Goal: Communication & Community: Answer question/provide support

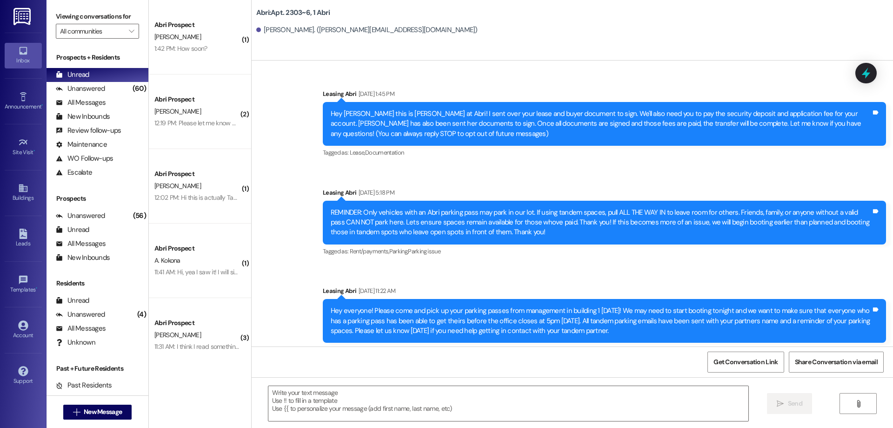
scroll to position [12699, 0]
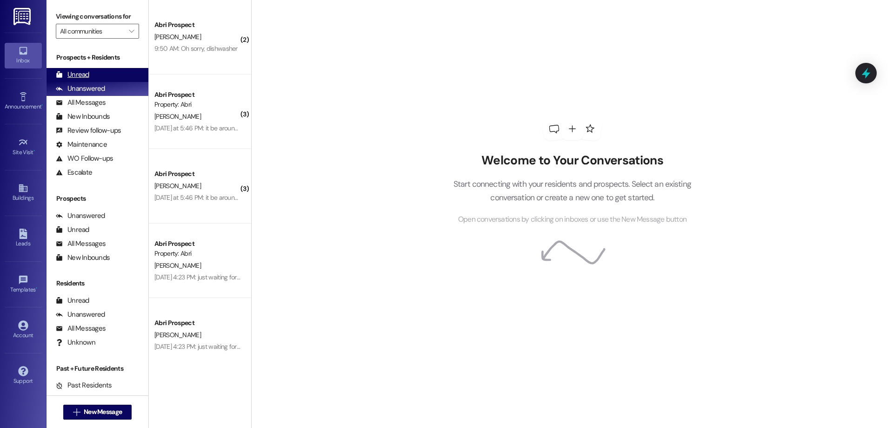
click at [97, 74] on div "Unread (0)" at bounding box center [98, 75] width 102 height 14
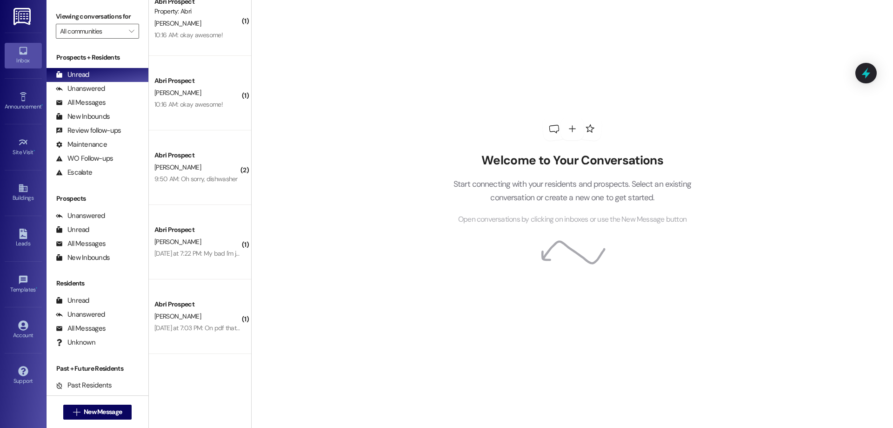
scroll to position [755, 0]
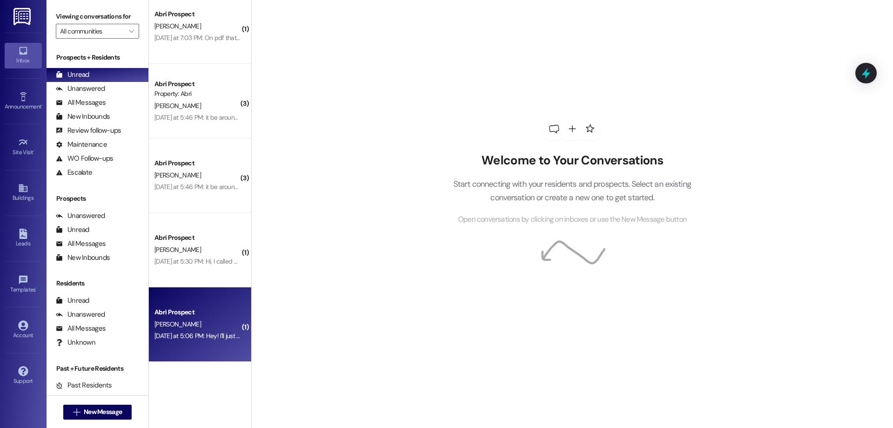
click at [200, 312] on div "Abri Prospect" at bounding box center [197, 312] width 86 height 10
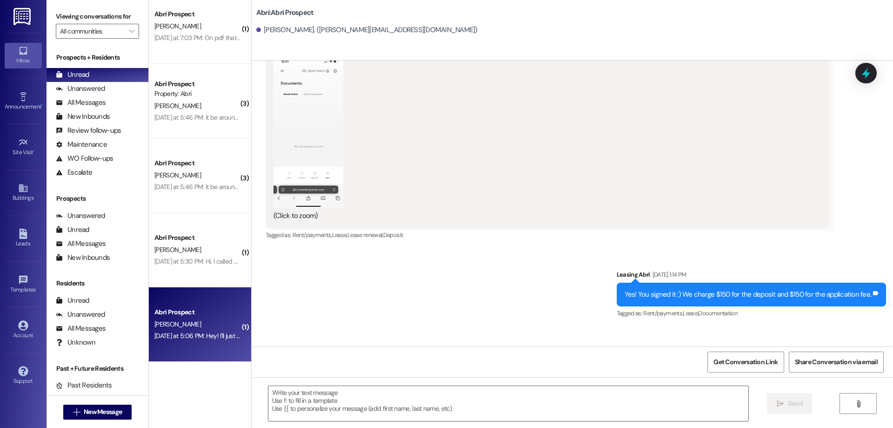
scroll to position [562, 0]
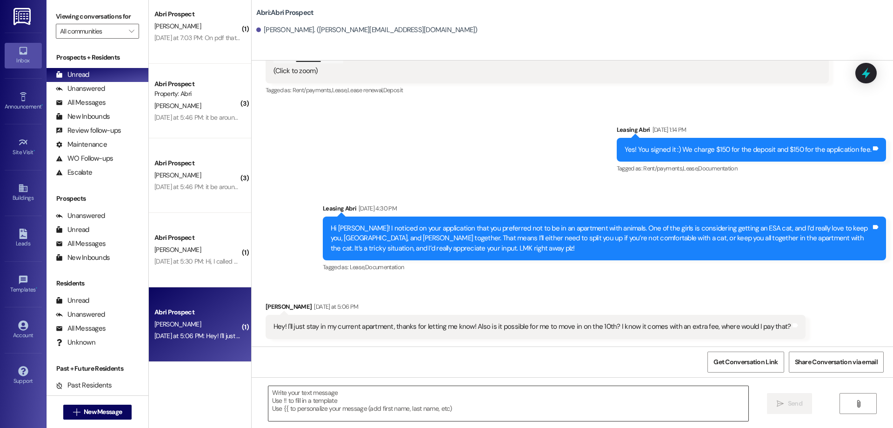
click at [460, 394] on textarea at bounding box center [508, 403] width 480 height 35
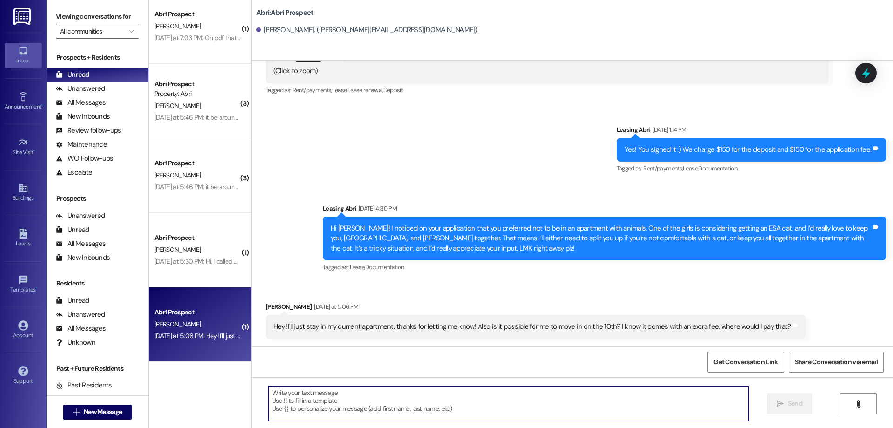
click at [569, 397] on textarea at bounding box center [508, 403] width 480 height 35
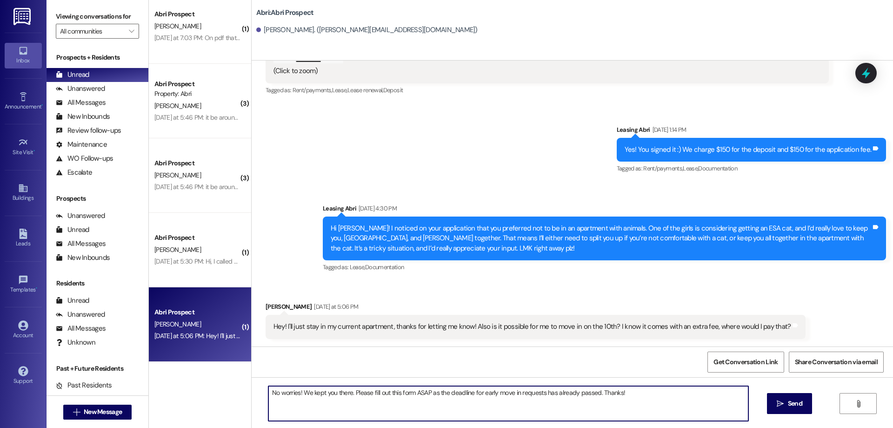
click at [649, 399] on textarea "No worries! We kept you there. Please fill out this form ASAP as the deadline f…" at bounding box center [508, 403] width 480 height 35
paste textarea "[URL][DOMAIN_NAME]"
type textarea "No worries! We kept you there. Please fill out this form ASAP as the deadline f…"
click at [795, 401] on span "Send" at bounding box center [795, 403] width 14 height 10
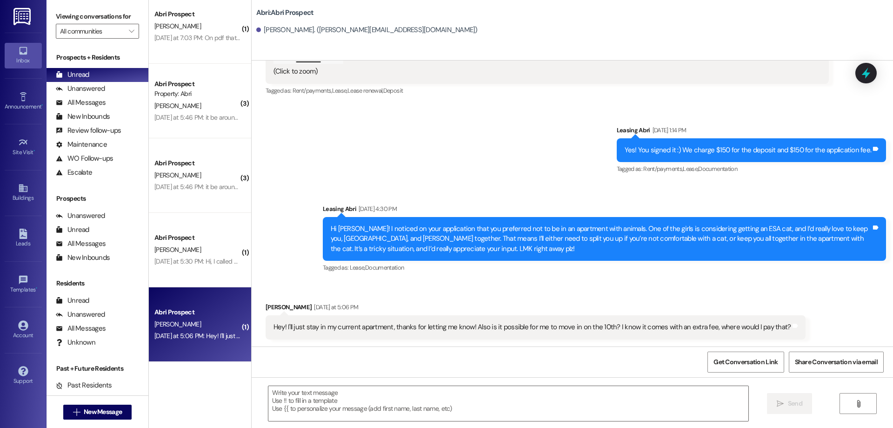
scroll to position [627, 0]
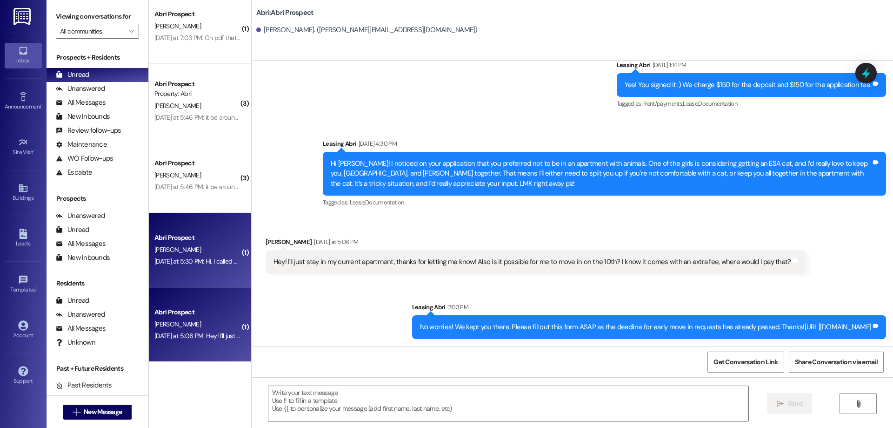
click at [204, 248] on div "[PERSON_NAME]" at bounding box center [198, 250] width 88 height 12
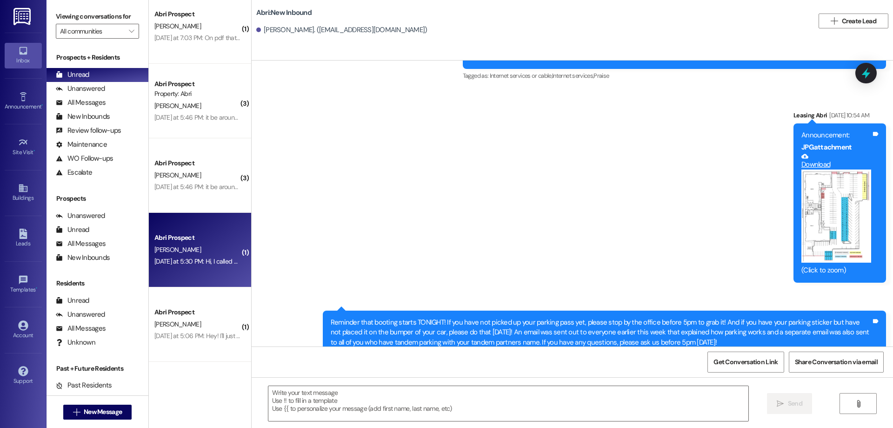
scroll to position [13642, 0]
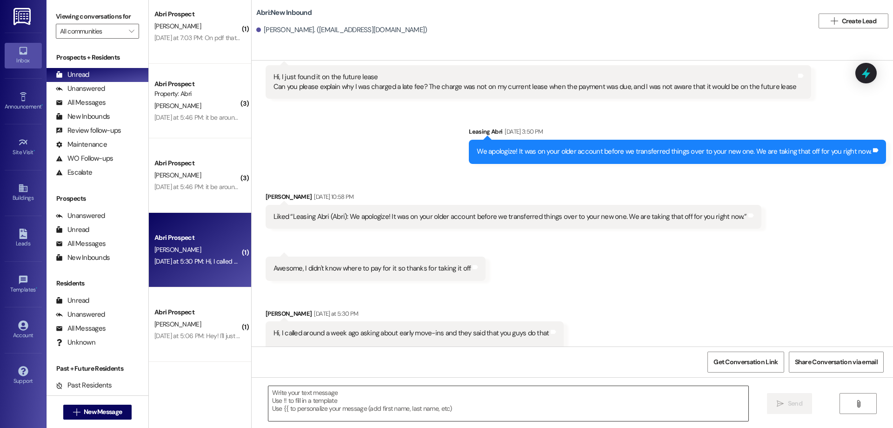
click at [430, 392] on textarea at bounding box center [508, 403] width 480 height 35
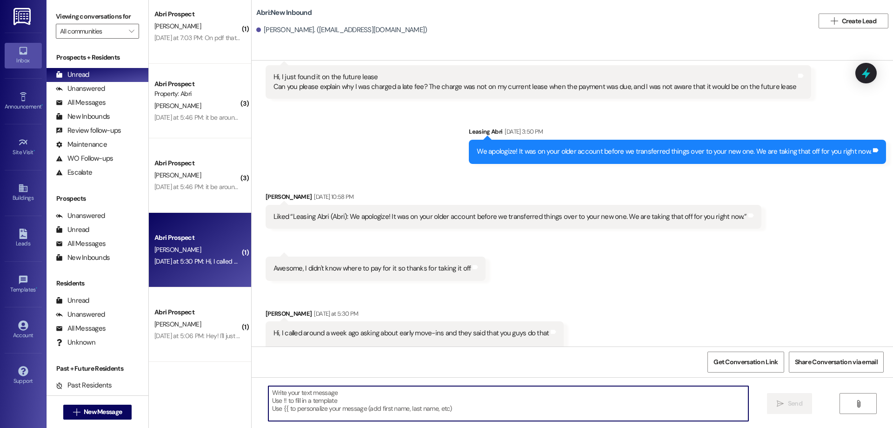
click at [513, 388] on textarea at bounding box center [508, 403] width 480 height 35
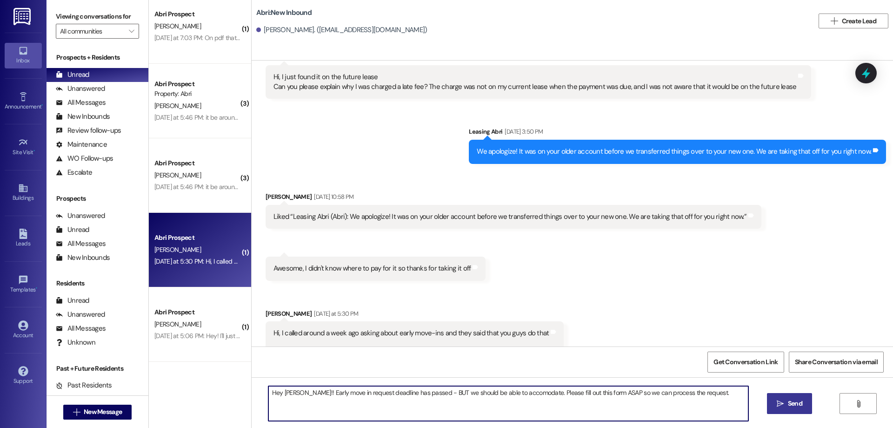
paste textarea "[URL][DOMAIN_NAME]"
click at [508, 396] on textarea "Hey [PERSON_NAME]!! Early move in request deadline has passed - BUT we should b…" at bounding box center [508, 403] width 480 height 35
type textarea "Hey [PERSON_NAME]!! Early move in request deadline has passed - BUT we should b…"
click at [793, 400] on span "Send" at bounding box center [795, 403] width 14 height 10
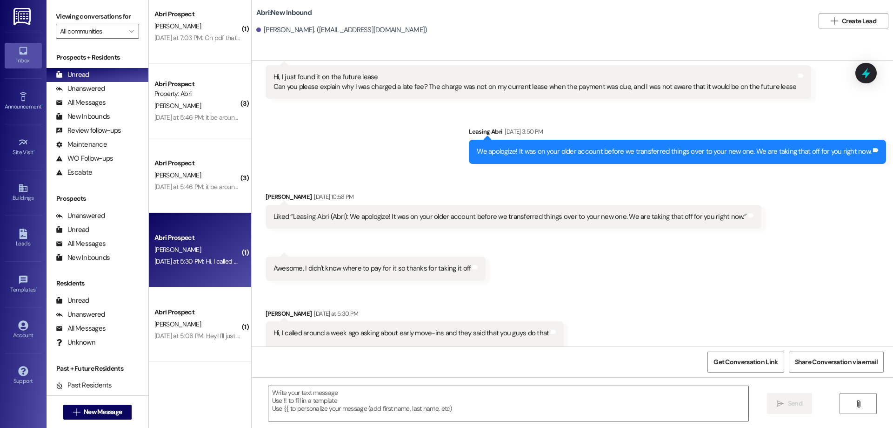
scroll to position [13642, 0]
click at [105, 414] on span "New Message" at bounding box center [103, 412] width 38 height 10
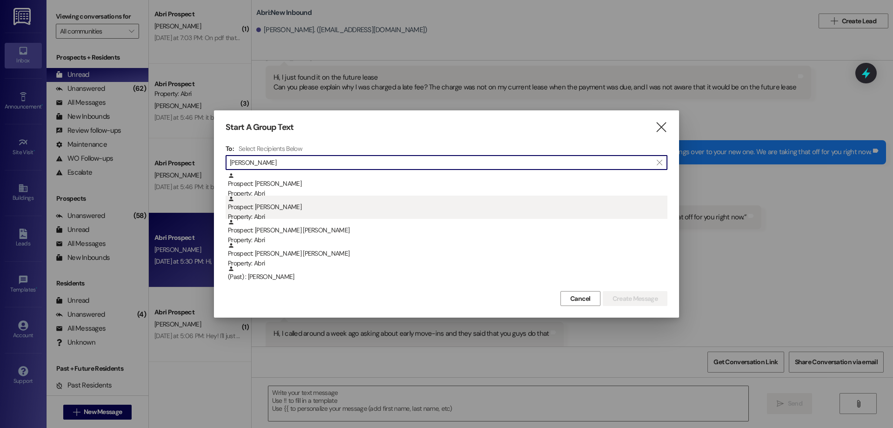
type input "[PERSON_NAME]"
click at [279, 211] on div "Prospect: [PERSON_NAME] Property: Abri" at bounding box center [448, 208] width 440 height 27
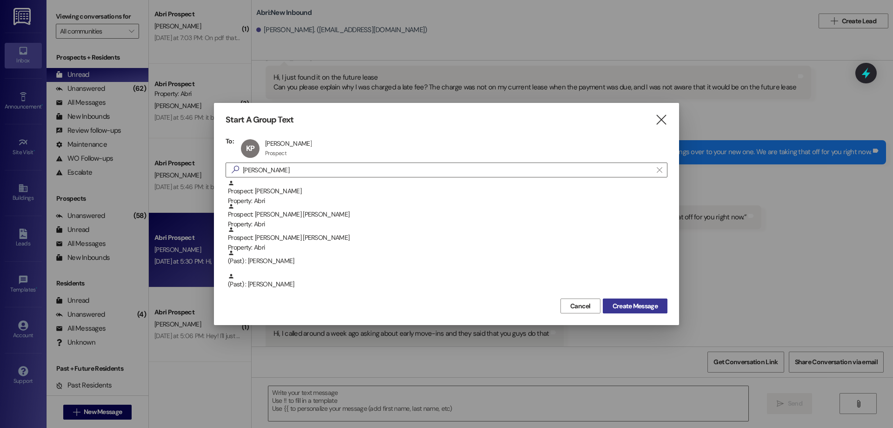
click at [646, 311] on button "Create Message" at bounding box center [635, 305] width 65 height 15
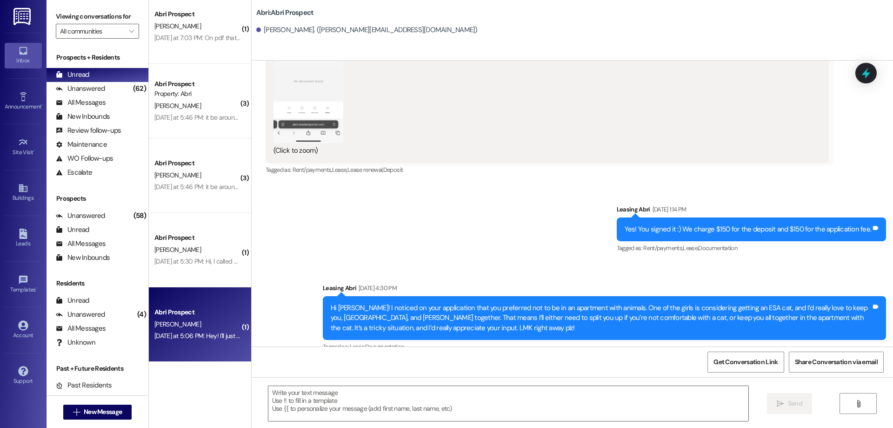
scroll to position [627, 0]
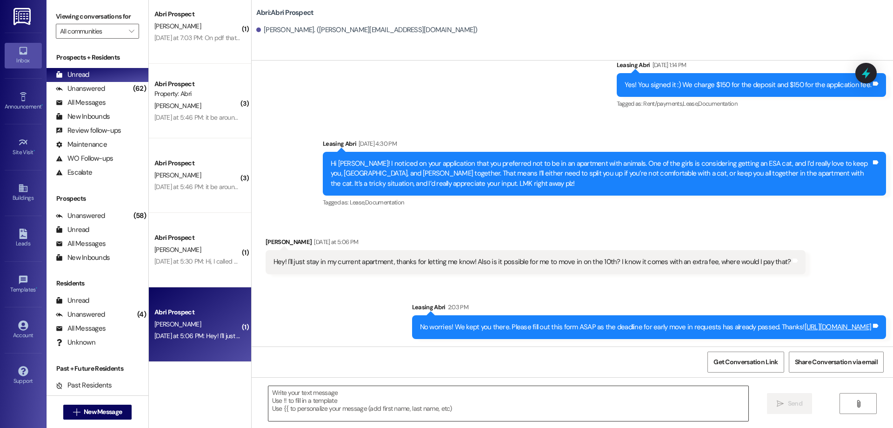
click at [312, 401] on textarea at bounding box center [508, 403] width 480 height 35
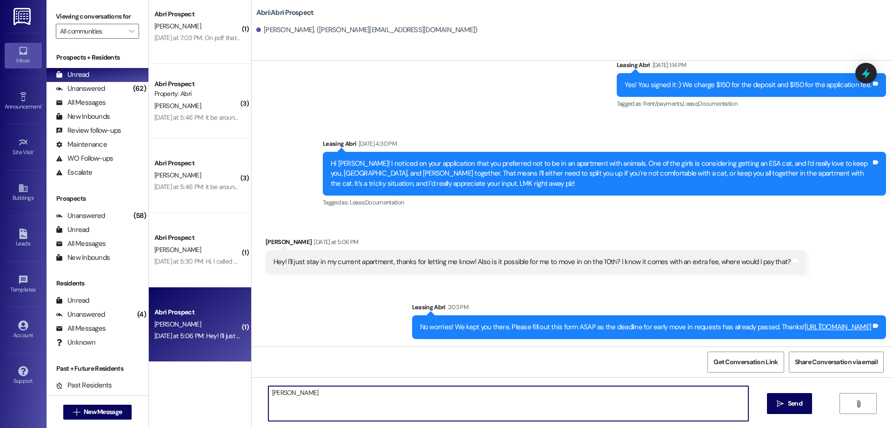
click at [268, 392] on textarea "[PERSON_NAME]" at bounding box center [508, 403] width 480 height 35
click at [324, 397] on textarea "Hi [PERSON_NAME]" at bounding box center [508, 403] width 480 height 35
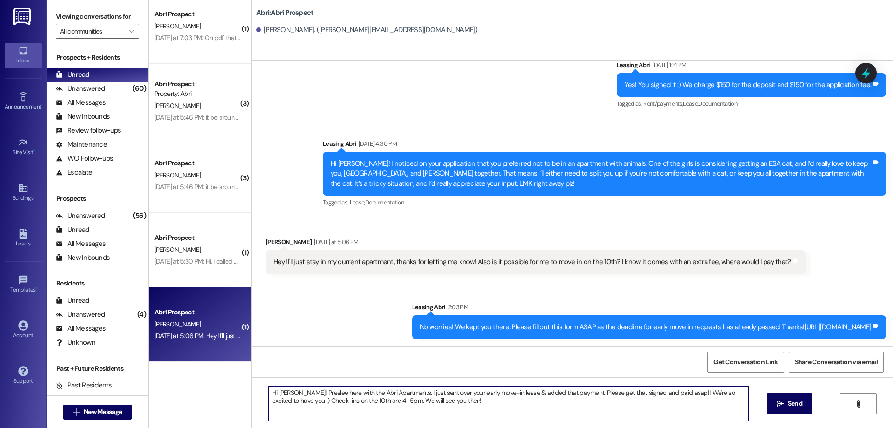
type textarea "Hi [PERSON_NAME]! Preslee here with the Abri Apartments. I just sent over your …"
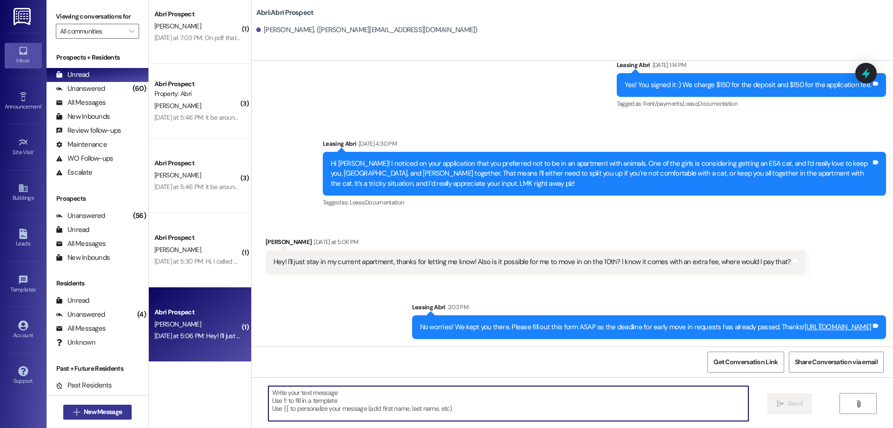
click at [117, 412] on span "New Message" at bounding box center [103, 412] width 38 height 10
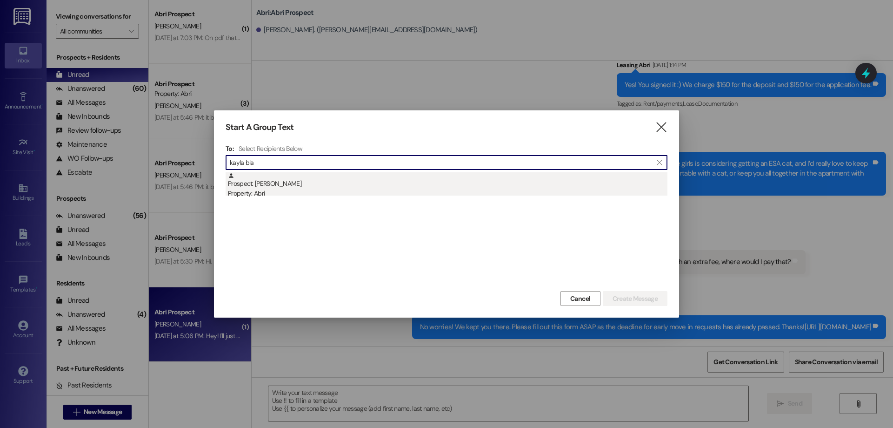
type input "kayla bla"
click at [353, 188] on div "Prospect: [PERSON_NAME] Property: Abri" at bounding box center [448, 185] width 440 height 27
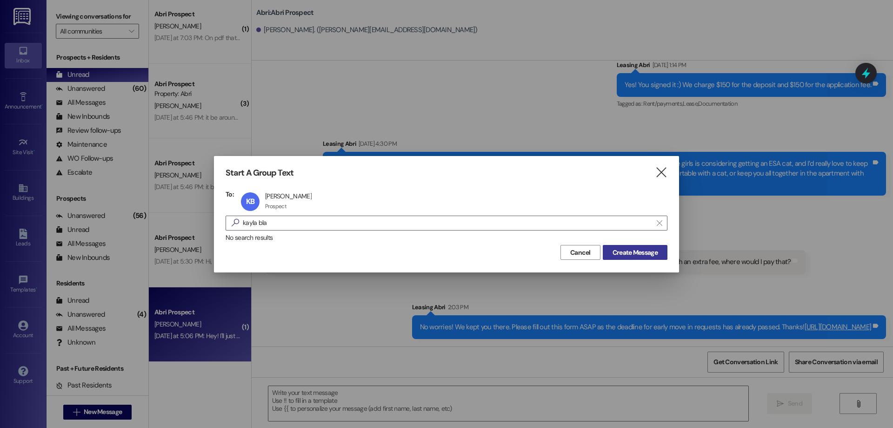
click at [621, 254] on span "Create Message" at bounding box center [635, 252] width 45 height 10
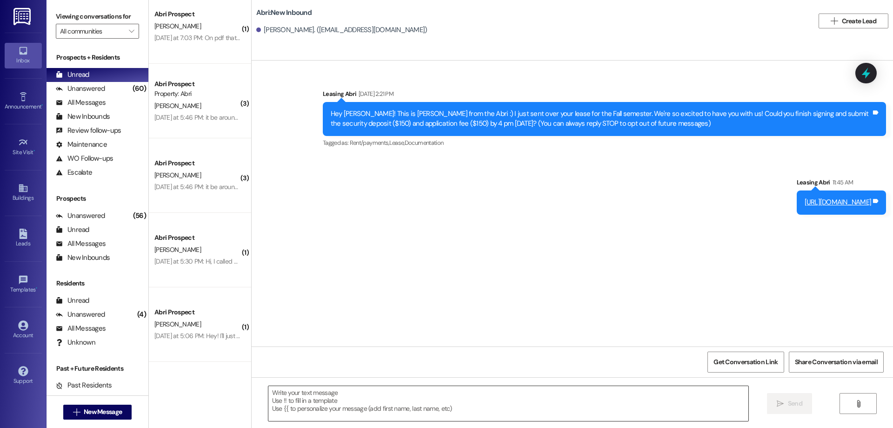
scroll to position [0, 0]
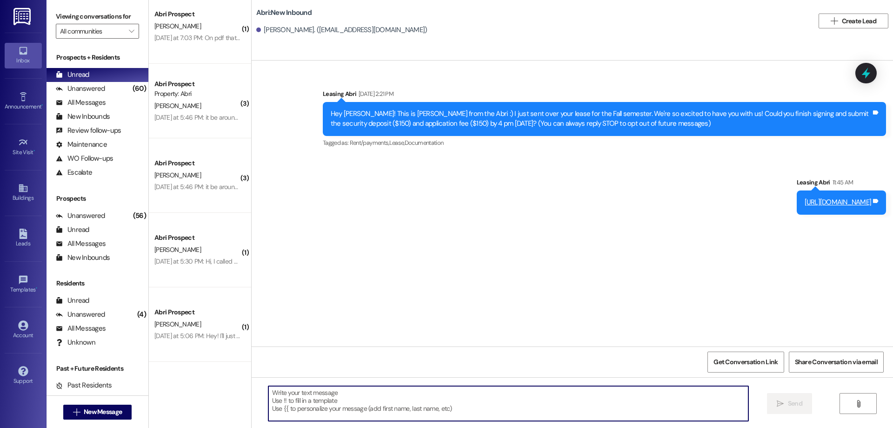
click at [424, 399] on textarea at bounding box center [508, 403] width 480 height 35
type textarea "H"
click at [302, 402] on textarea "H" at bounding box center [508, 403] width 480 height 35
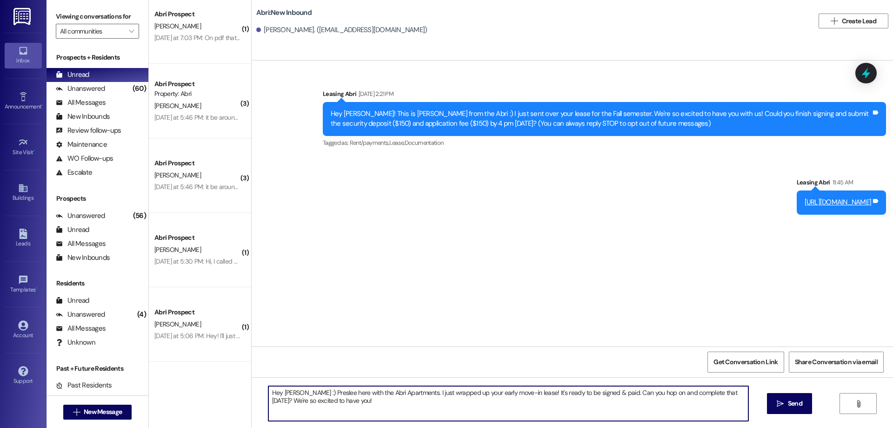
type textarea "Hey [PERSON_NAME] :) Preslee here with the Abri Apartments. I just wrapped up y…"
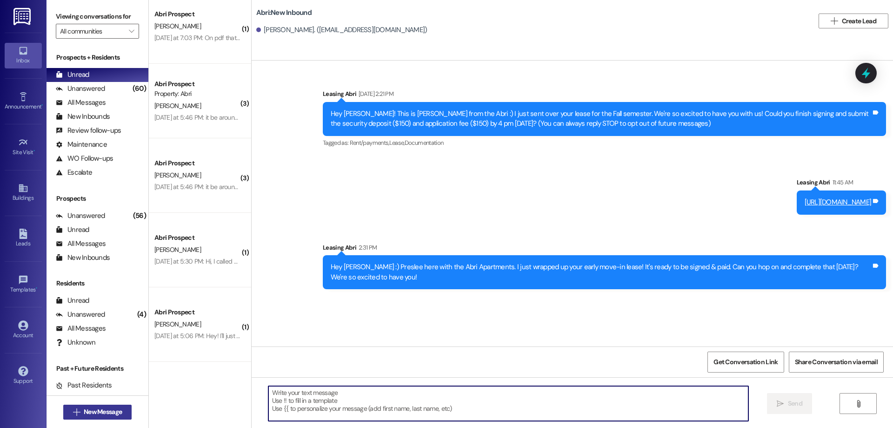
click at [115, 414] on span "New Message" at bounding box center [103, 412] width 38 height 10
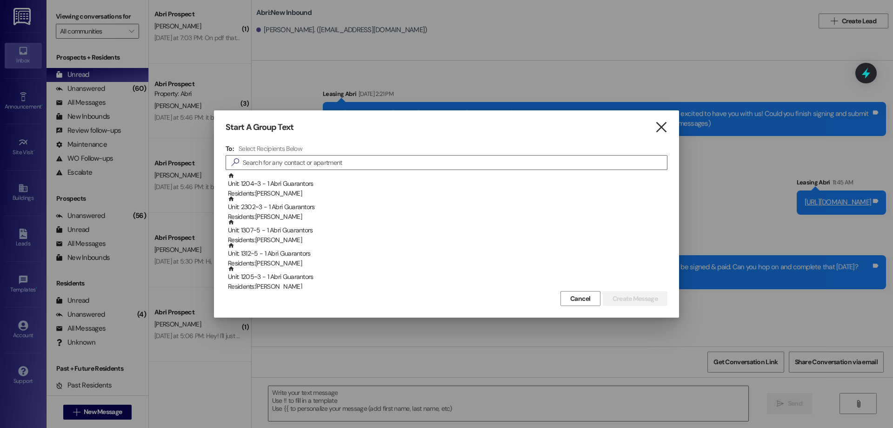
click at [661, 131] on icon "" at bounding box center [661, 127] width 13 height 10
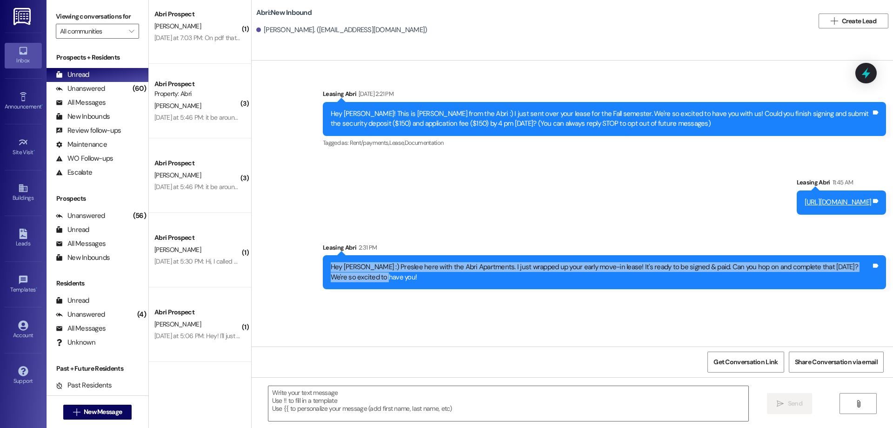
drag, startPoint x: 324, startPoint y: 267, endPoint x: 377, endPoint y: 277, distance: 54.0
click at [377, 277] on div "Hey [PERSON_NAME] :) Preslee here with the Abri Apartments. I just wrapped up y…" at bounding box center [601, 272] width 541 height 20
copy div "Hey [PERSON_NAME] :) Preslee here with the Abri Apartments. I just wrapped up y…"
click at [387, 304] on div "Sent via SMS Leasing Abri [DATE] 2:21 PM Hey [PERSON_NAME]! This is [PERSON_NAM…" at bounding box center [572, 203] width 641 height 286
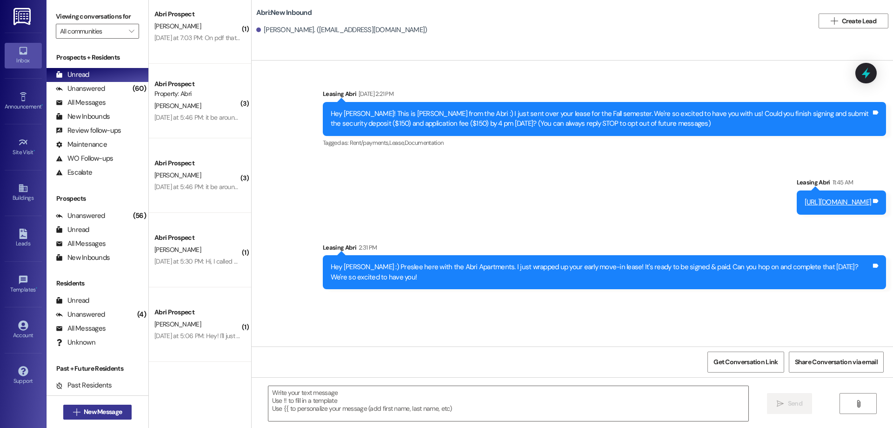
click at [110, 407] on span "New Message" at bounding box center [103, 412] width 38 height 10
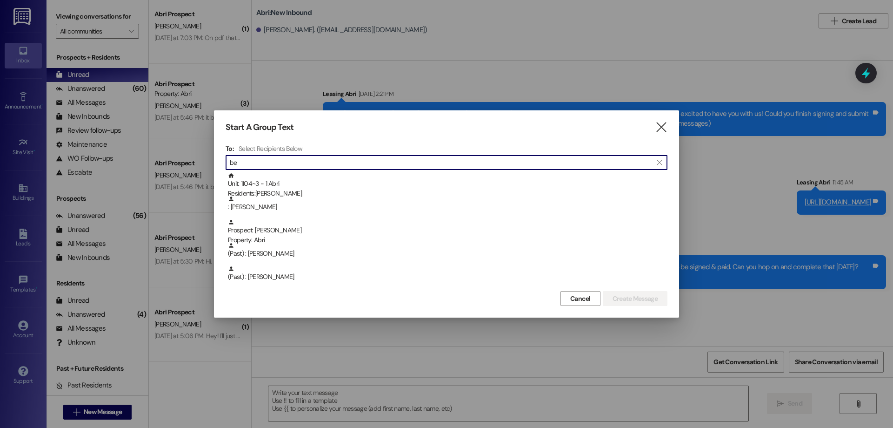
type input "b"
type input "w"
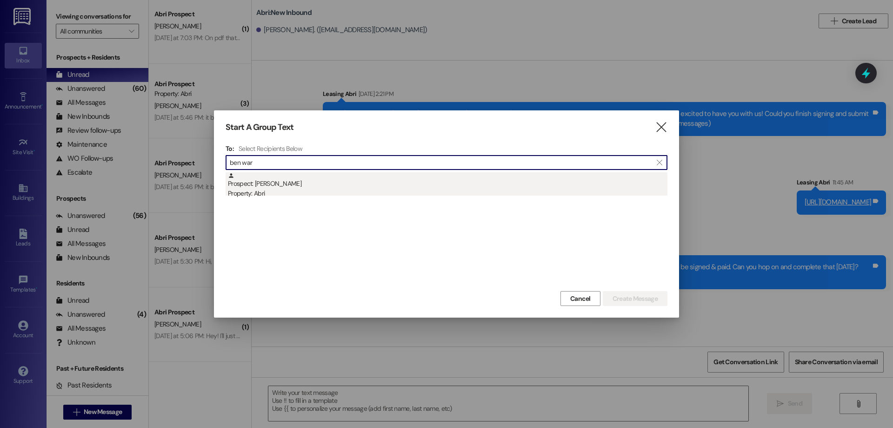
type input "ben war"
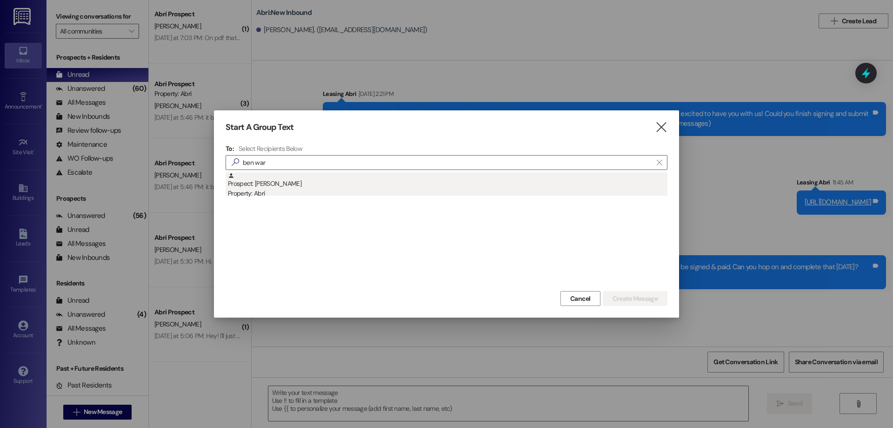
click at [311, 180] on div "Prospect: [PERSON_NAME] Property: Abri" at bounding box center [448, 185] width 440 height 27
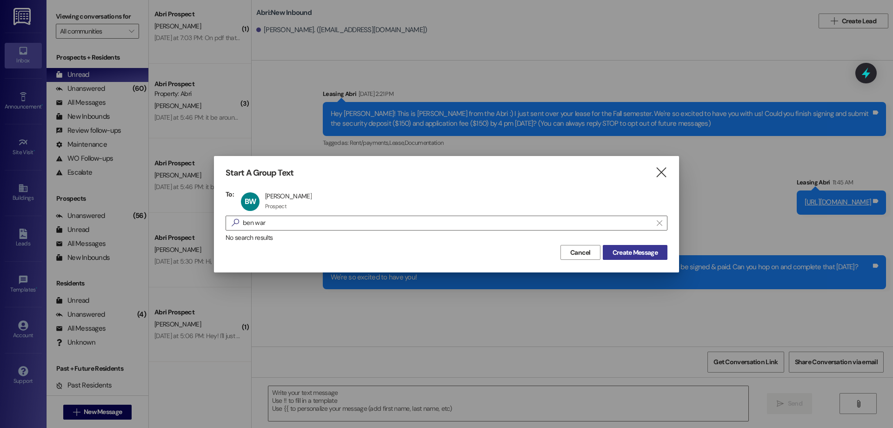
click at [621, 247] on span "Create Message" at bounding box center [635, 252] width 45 height 10
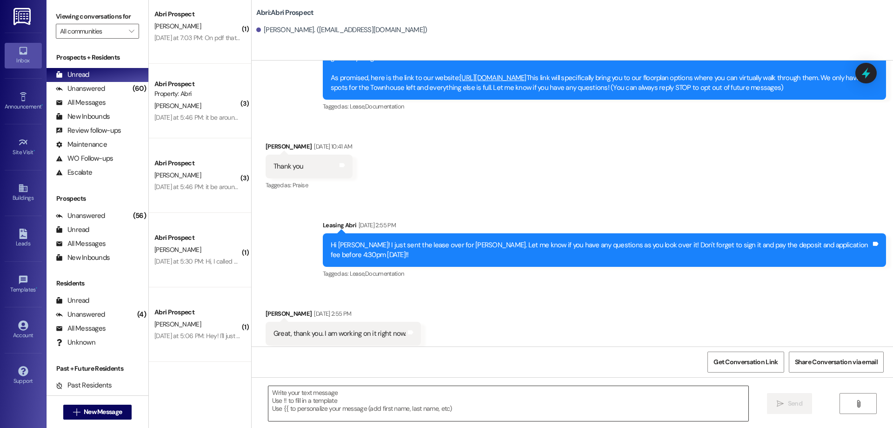
scroll to position [472, 0]
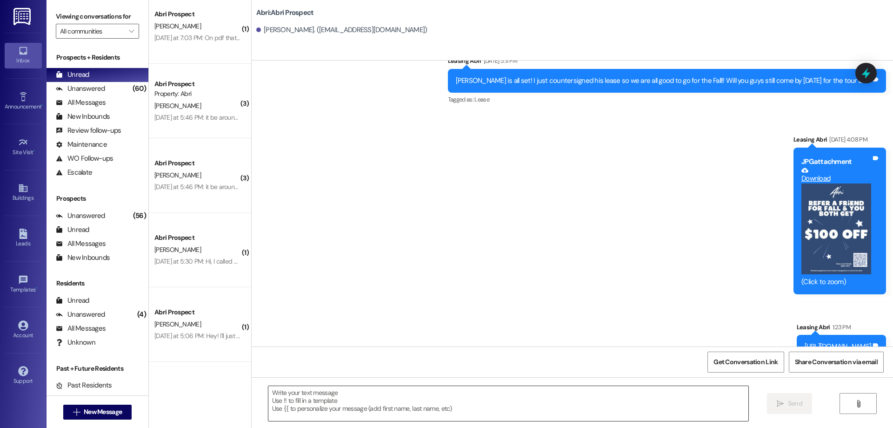
click at [348, 404] on textarea at bounding box center [508, 403] width 480 height 35
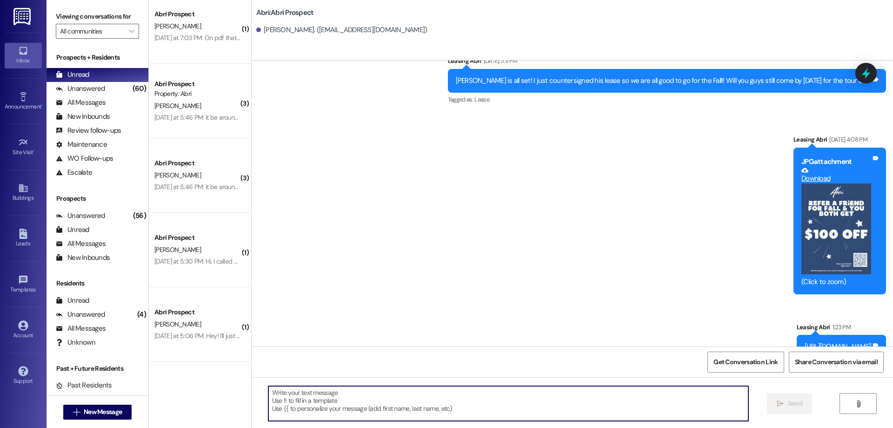
type textarea "v"
paste textarea "Hey [PERSON_NAME] :) Preslee here with the Abri Apartments. I just wrapped up y…"
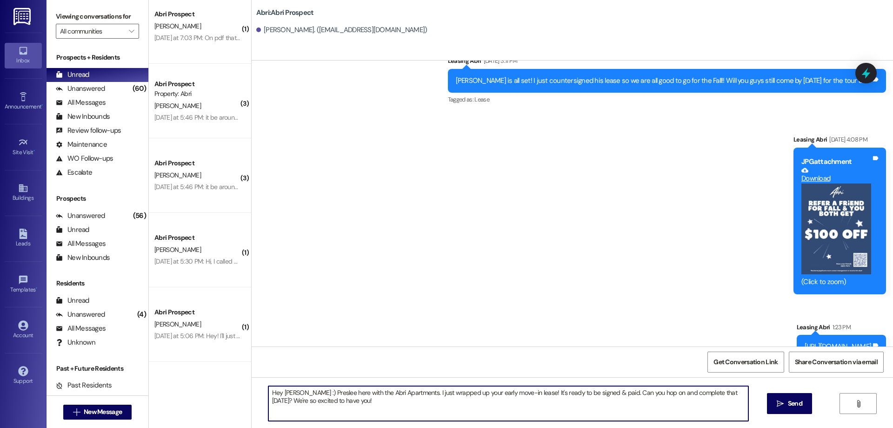
click at [291, 394] on textarea "Hey [PERSON_NAME] :) Preslee here with the Abri Apartments. I just wrapped up y…" at bounding box center [508, 403] width 480 height 35
type textarea "Hey [PERSON_NAME] :) Preslee here with the Abri Apartments. I just wrapped up y…"
click at [362, 410] on textarea "Hey [PERSON_NAME] :) Preslee here with the Abri Apartments. I just wrapped up y…" at bounding box center [508, 403] width 480 height 35
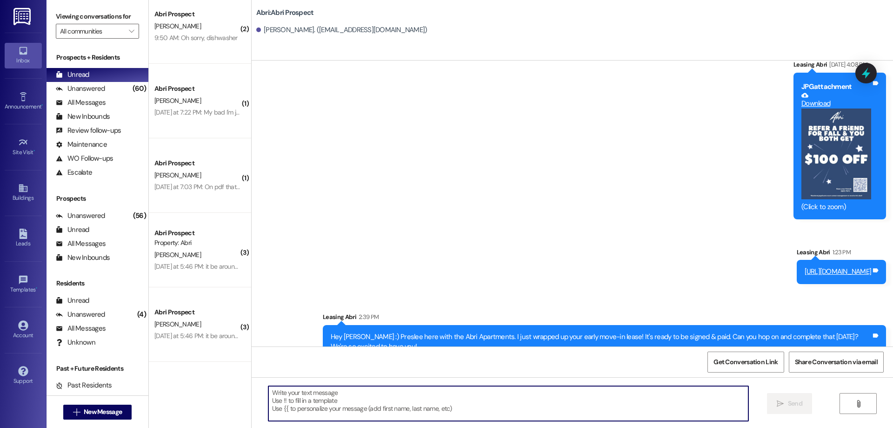
scroll to position [681, 0]
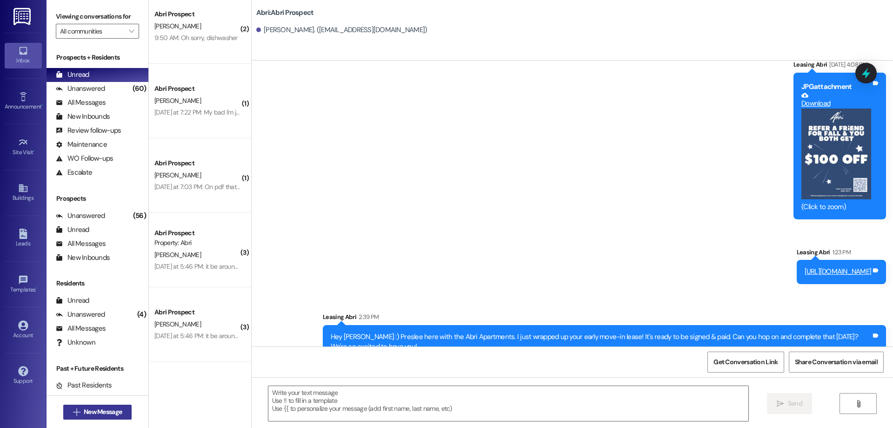
click at [116, 414] on span "New Message" at bounding box center [103, 412] width 38 height 10
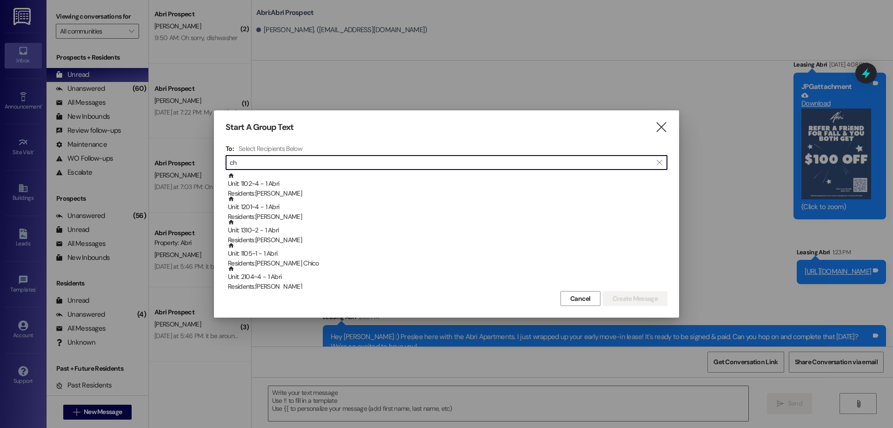
type input "c"
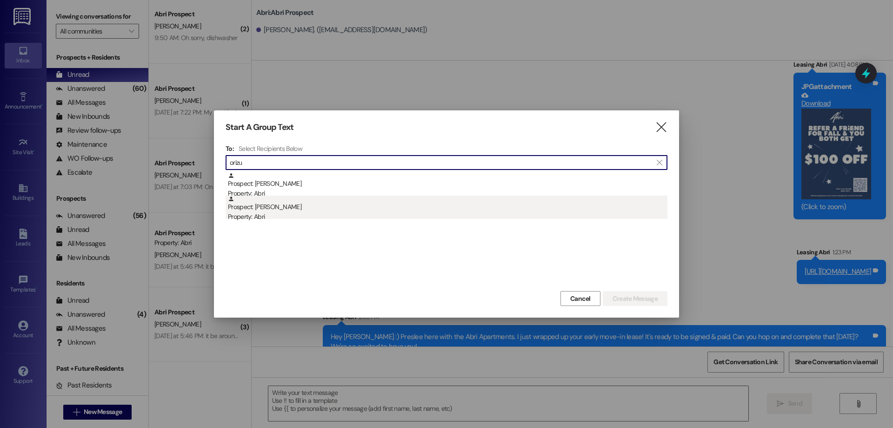
type input "orizu"
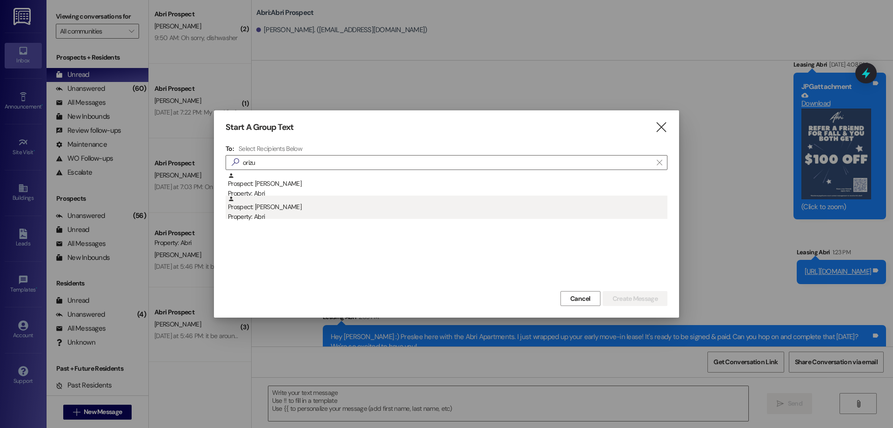
click at [296, 213] on div "Property: Abri" at bounding box center [448, 217] width 440 height 10
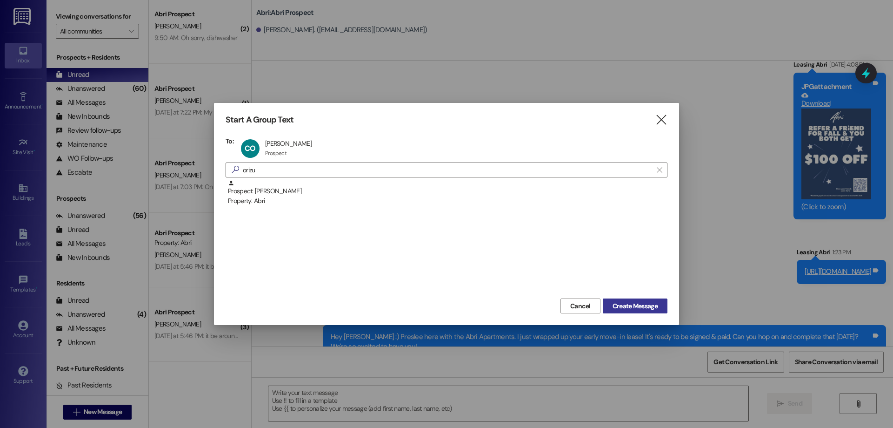
click at [620, 308] on span "Create Message" at bounding box center [635, 306] width 45 height 10
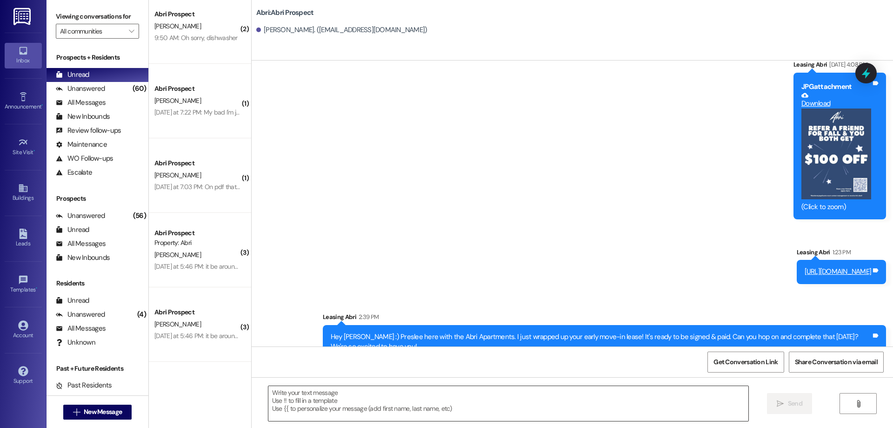
scroll to position [199, 0]
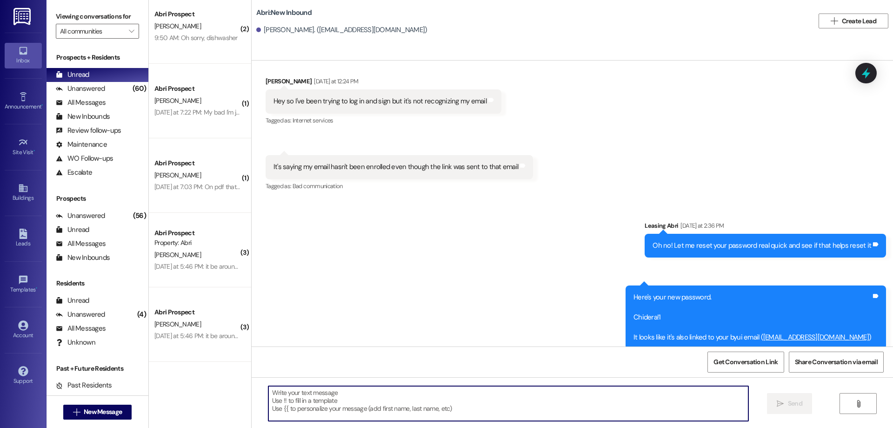
click at [400, 398] on textarea at bounding box center [508, 403] width 480 height 35
type textarea "Just sent over that lease for your brother!!"
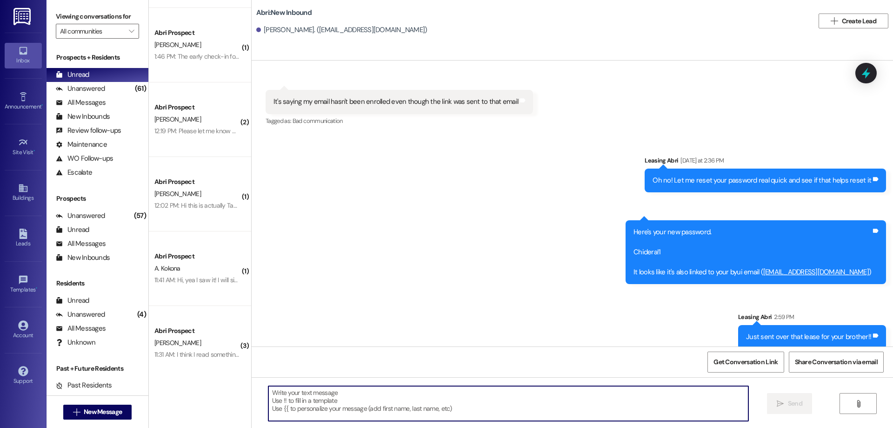
scroll to position [0, 0]
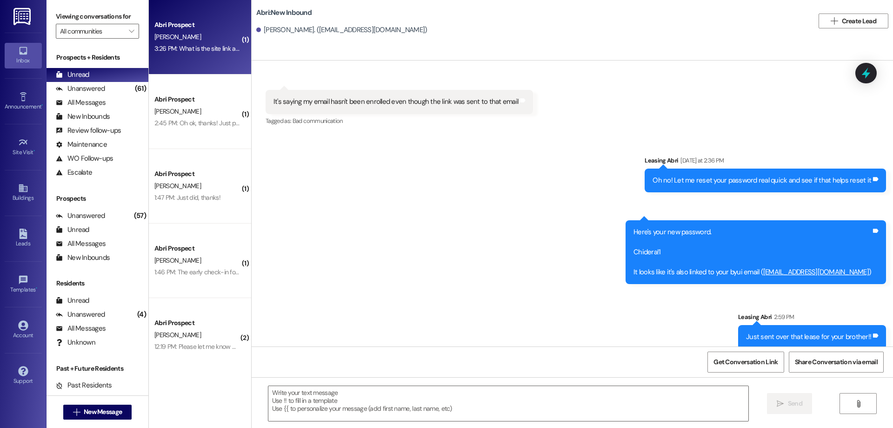
click at [197, 63] on div "Abri Prospect [PERSON_NAME] 3:26 PM: What is the site link again? 3:26 PM: What…" at bounding box center [200, 37] width 102 height 74
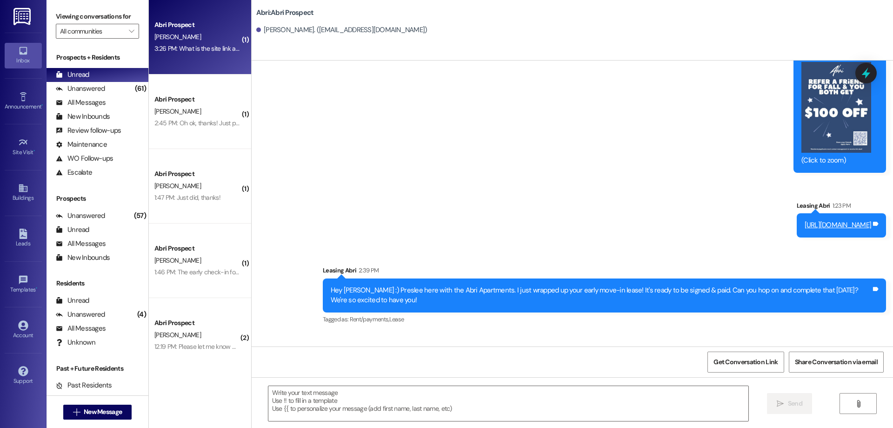
scroll to position [677, 0]
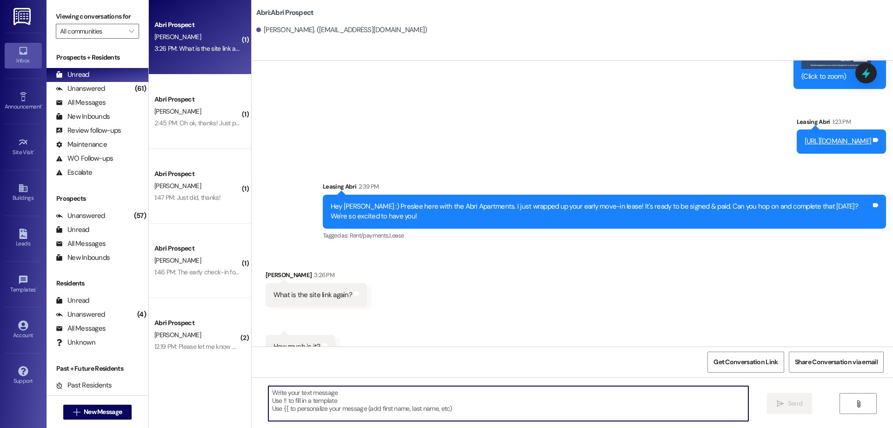
drag, startPoint x: 337, startPoint y: 397, endPoint x: 334, endPoint y: 393, distance: 4.8
click at [337, 395] on textarea at bounding box center [508, 403] width 480 height 35
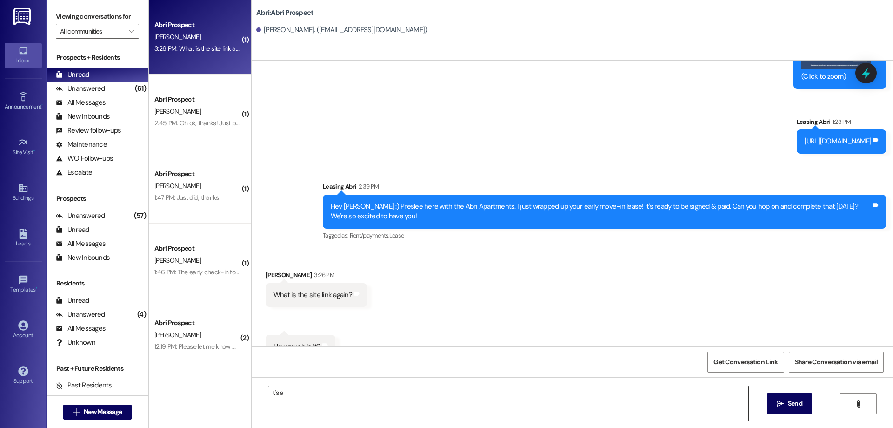
click at [309, 389] on textarea "It's a" at bounding box center [508, 403] width 480 height 35
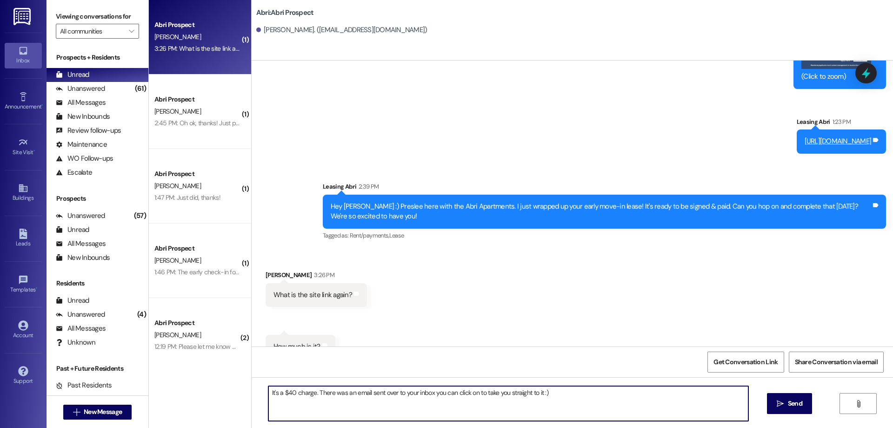
type textarea "It's a $40 charge. There was an email sent over to your inbox you can click on …"
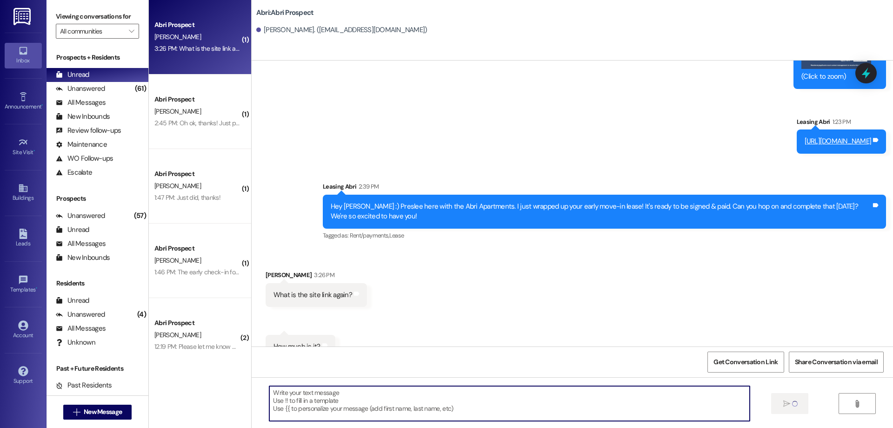
scroll to position [676, 0]
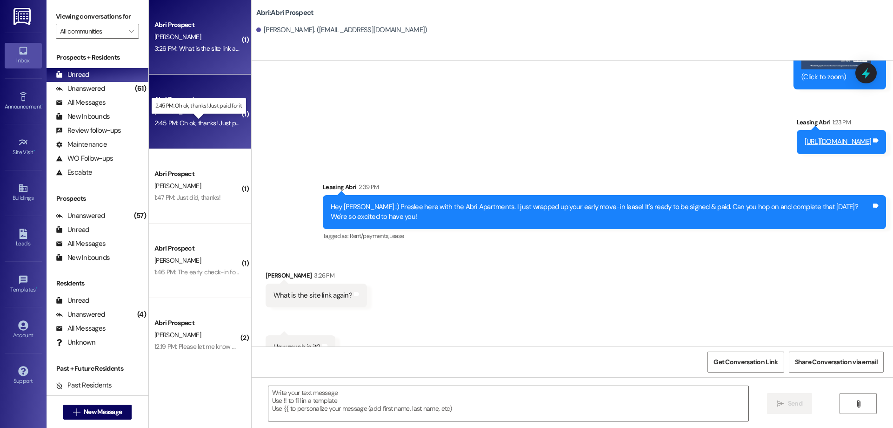
click at [191, 121] on div "2:45 PM: Oh ok, thanks! Just paid for it 2:45 PM: Oh ok, thanks! Just paid for …" at bounding box center [205, 123] width 103 height 8
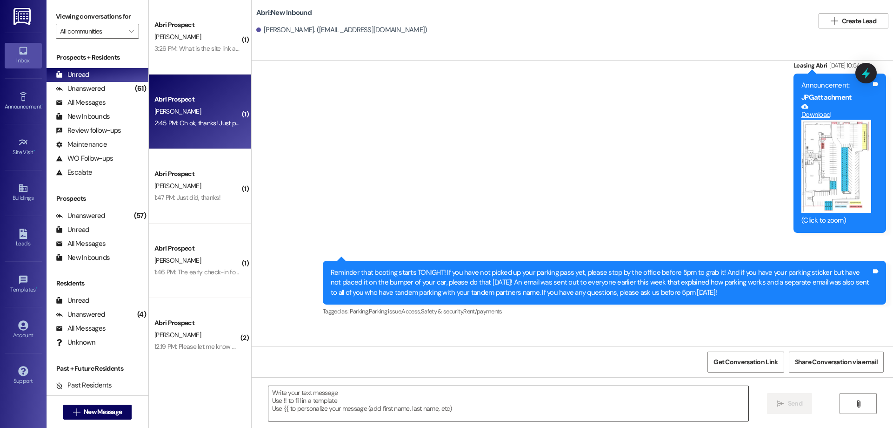
scroll to position [13796, 0]
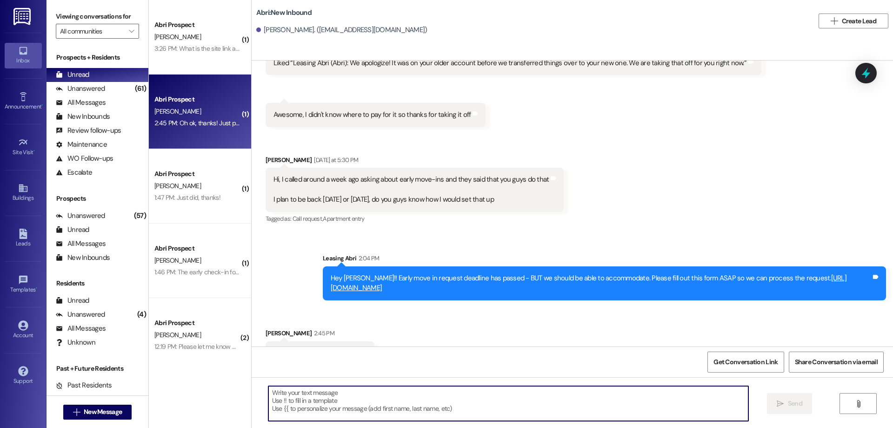
click at [383, 389] on textarea at bounding box center [508, 403] width 480 height 35
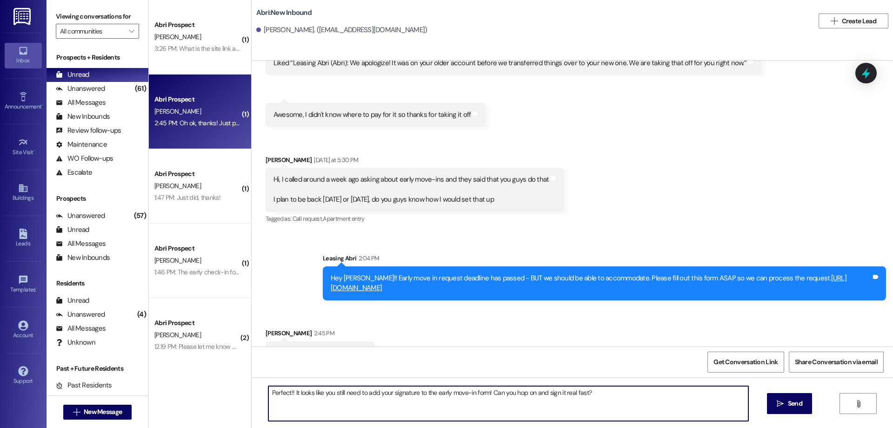
type textarea "Perfect!! It looks like you still need to add your signature to the early move-…"
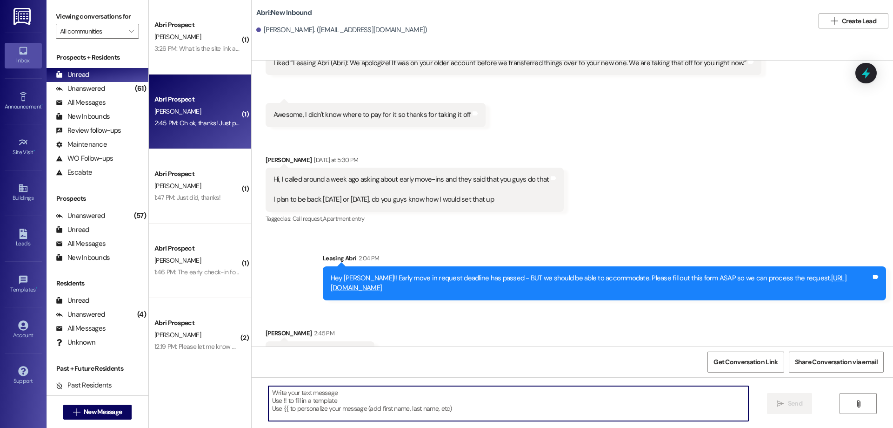
scroll to position [13795, 0]
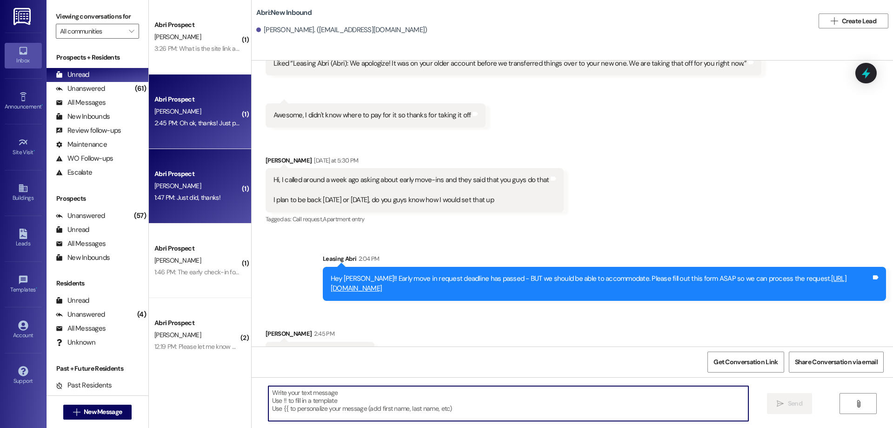
click at [180, 201] on div "1:47 PM: Just did, thanks! 1:47 PM: Just did, thanks!" at bounding box center [187, 197] width 66 height 8
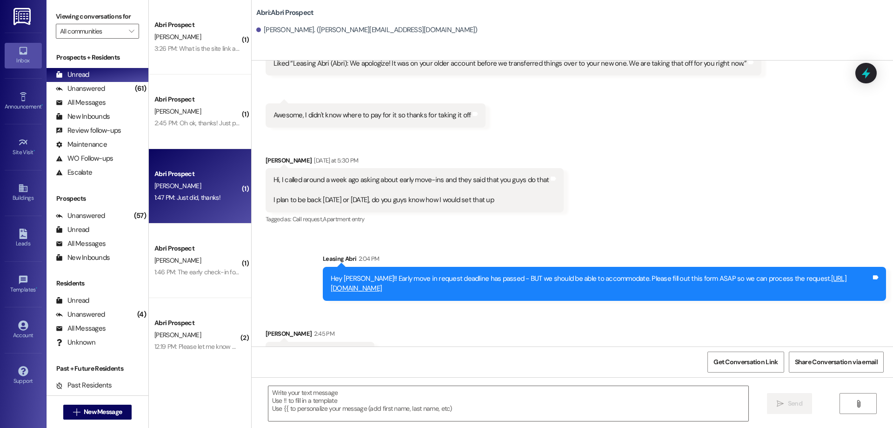
scroll to position [0, 0]
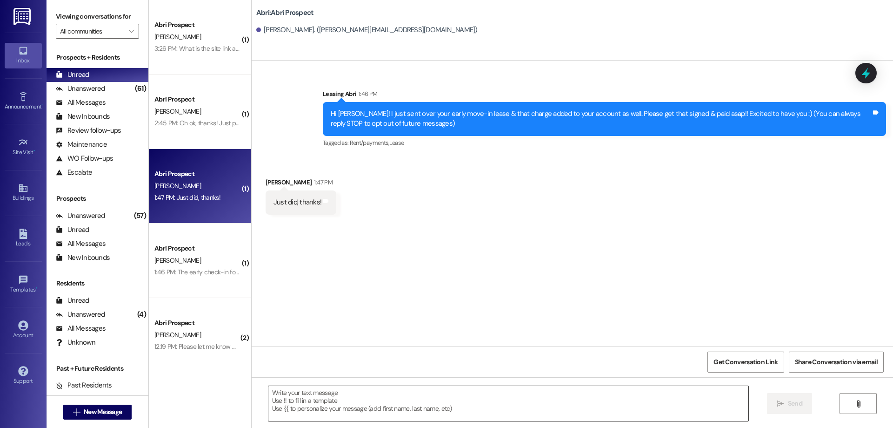
click at [357, 387] on textarea at bounding box center [508, 403] width 480 height 35
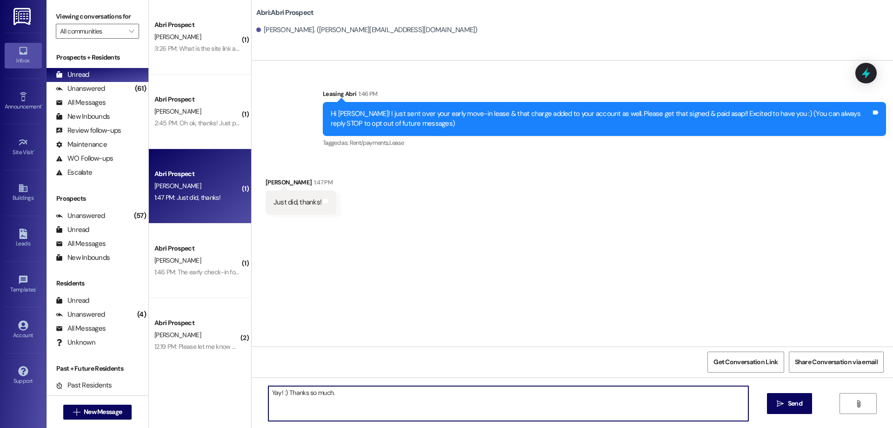
type textarea "Yay! :) Thanks so much."
click at [350, 395] on textarea "Yay! :) Thanks so much." at bounding box center [508, 403] width 480 height 35
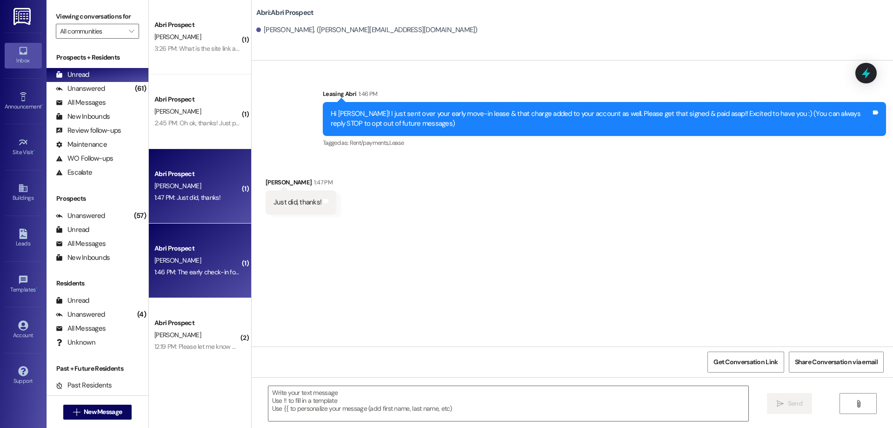
click at [191, 249] on div "Abri Prospect" at bounding box center [197, 248] width 86 height 10
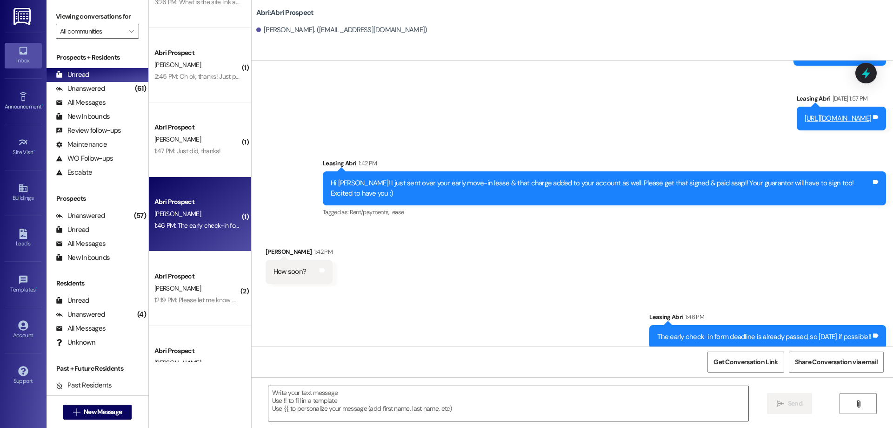
scroll to position [93, 0]
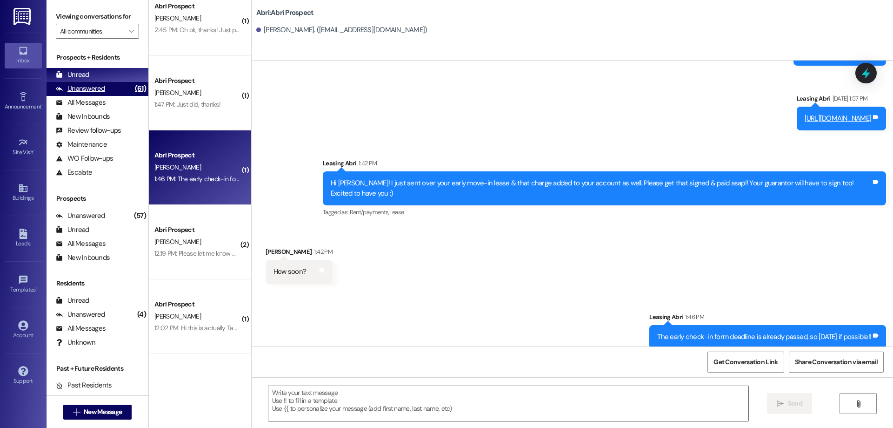
click at [100, 90] on div "Unanswered" at bounding box center [80, 89] width 49 height 10
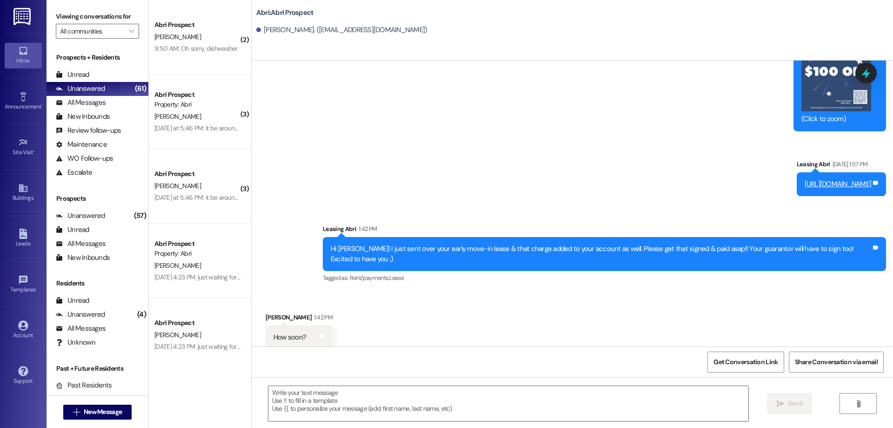
scroll to position [546, 0]
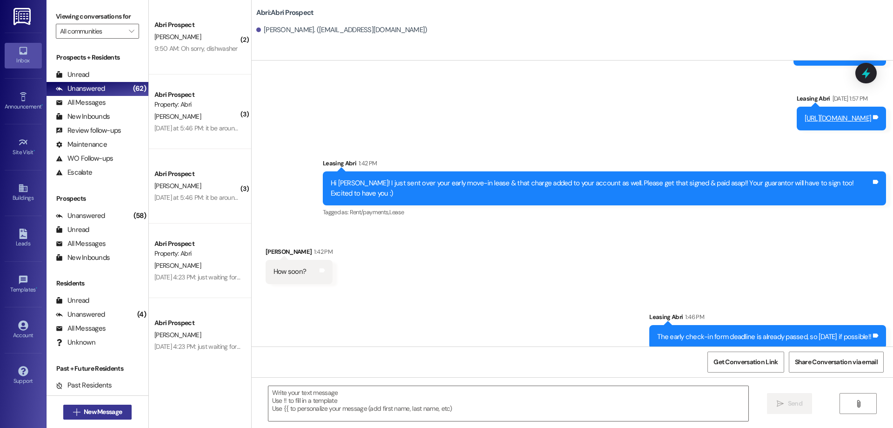
click at [124, 411] on button " New Message" at bounding box center [97, 411] width 69 height 15
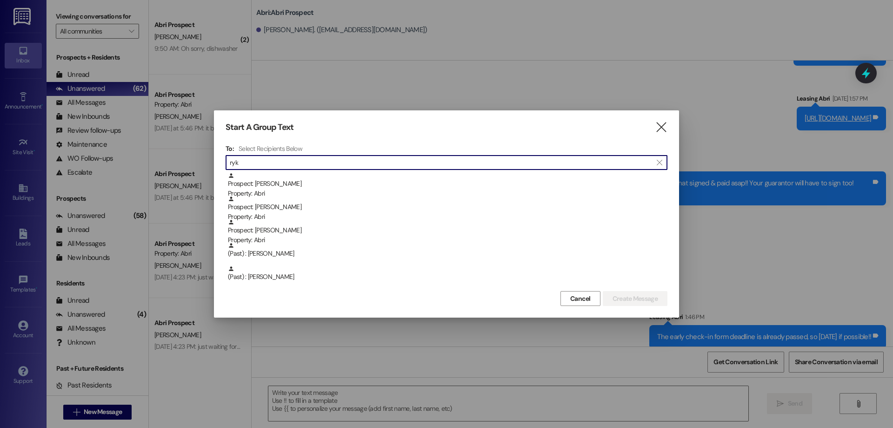
type input "ryk"
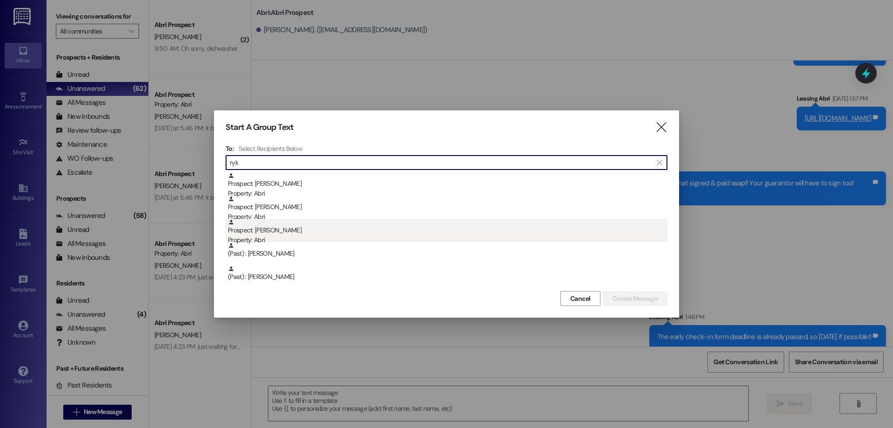
click at [327, 236] on div "Property: Abri" at bounding box center [448, 240] width 440 height 10
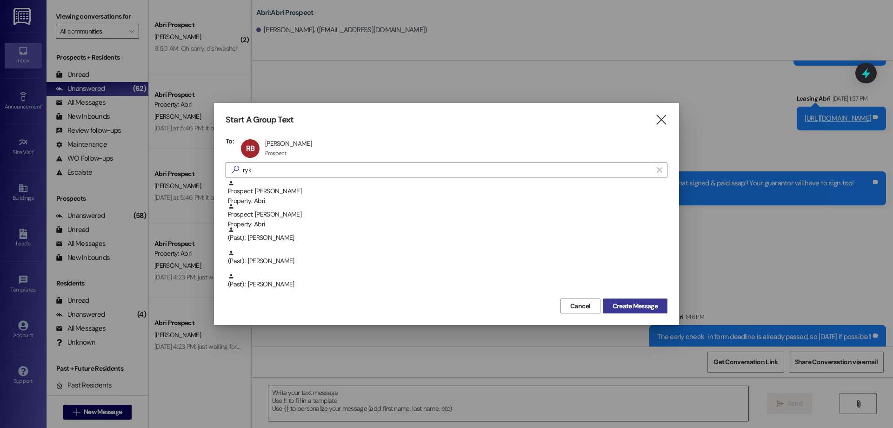
click at [657, 310] on span "Create Message" at bounding box center [635, 306] width 45 height 10
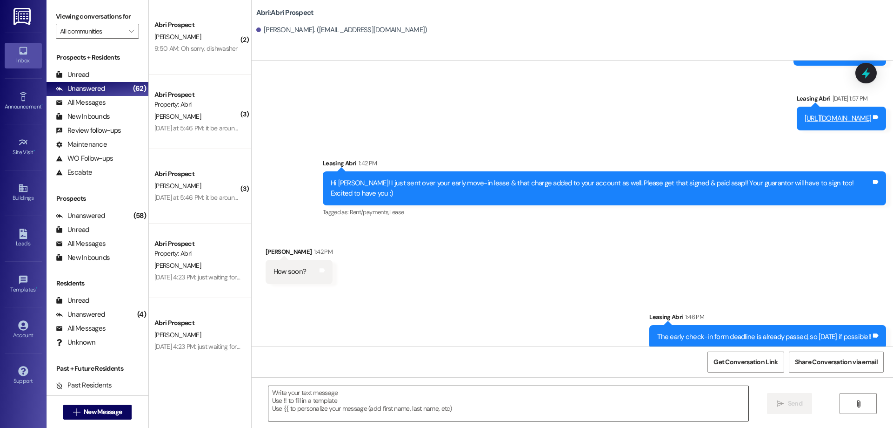
scroll to position [30, 0]
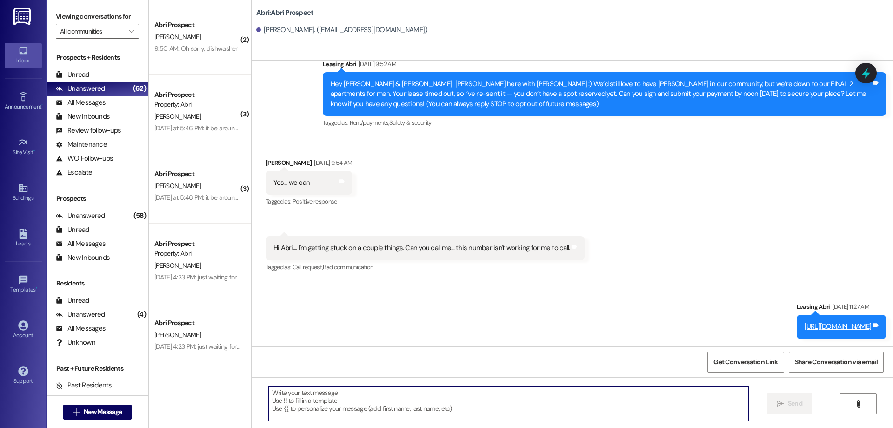
click at [337, 396] on textarea at bounding box center [508, 403] width 480 height 35
paste textarea "[URL][DOMAIN_NAME]"
type textarea "[URL][DOMAIN_NAME]"
type textarea "Here is the link for early move-in!"
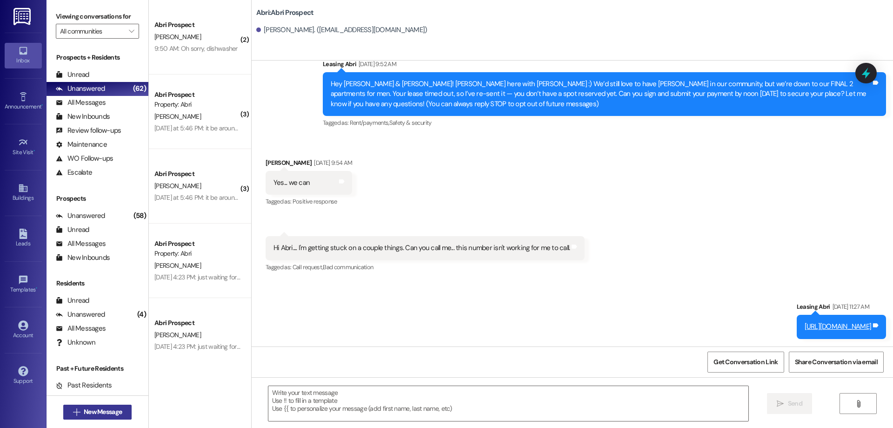
click at [107, 409] on span "New Message" at bounding box center [103, 412] width 38 height 10
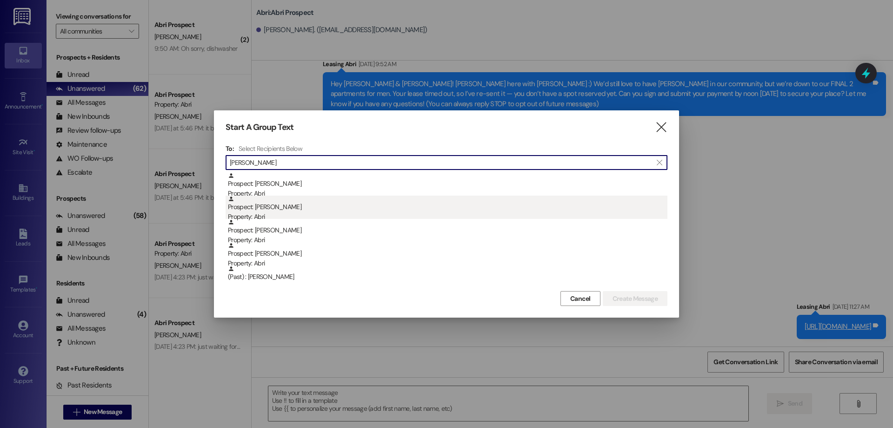
type input "[PERSON_NAME]"
click at [301, 216] on div "Property: Abri" at bounding box center [448, 217] width 440 height 10
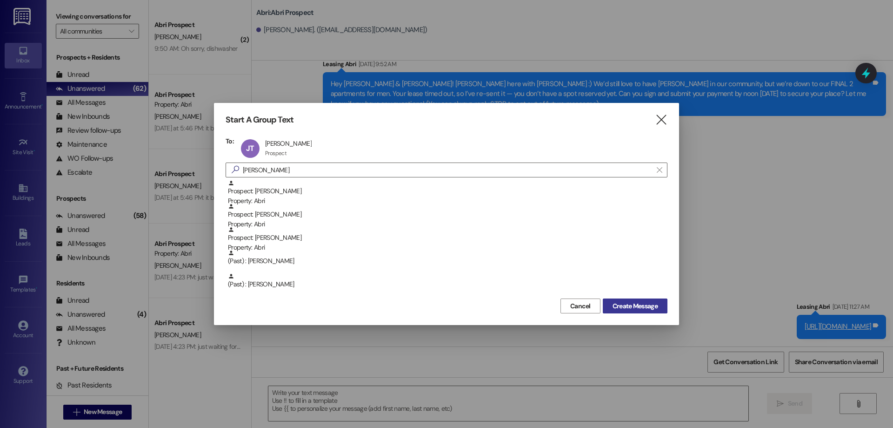
click at [638, 302] on span "Create Message" at bounding box center [635, 306] width 45 height 10
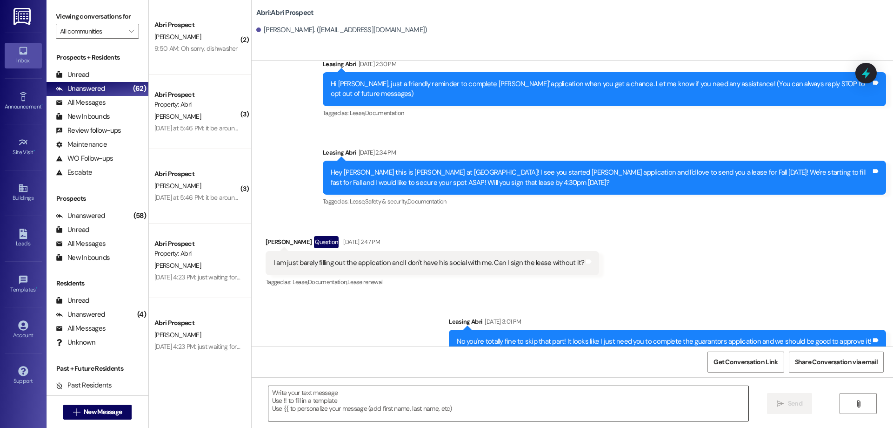
scroll to position [655, 0]
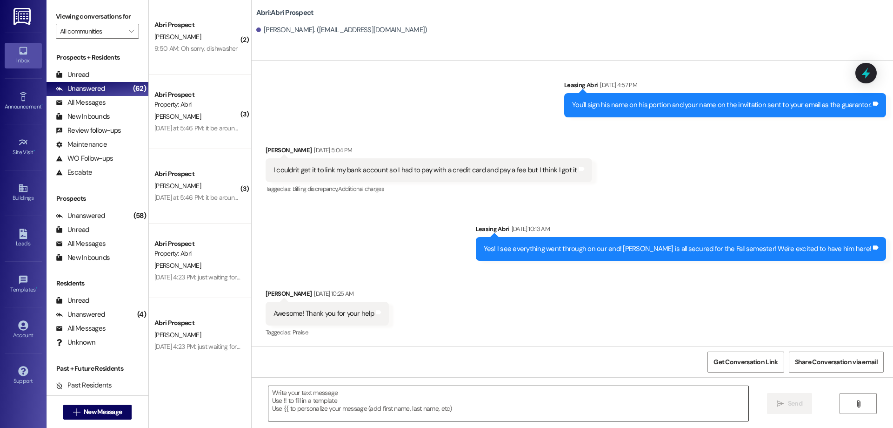
click at [352, 399] on textarea at bounding box center [508, 403] width 480 height 35
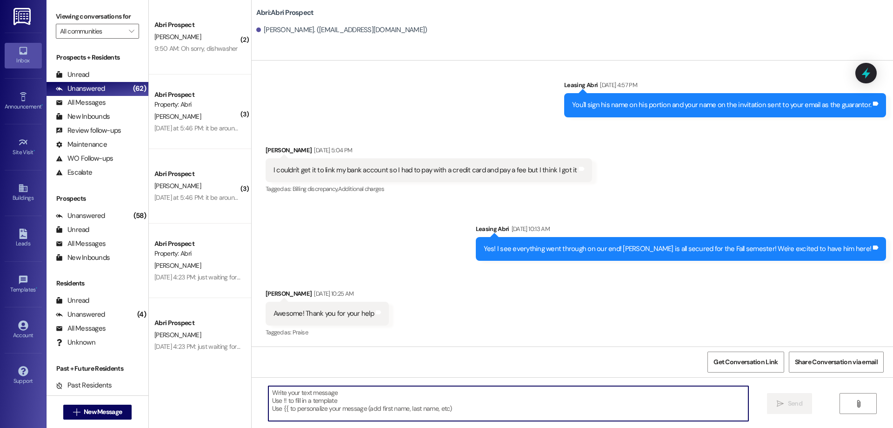
type textarea "v"
paste textarea "[URL][DOMAIN_NAME]"
type textarea "[URL][DOMAIN_NAME]"
click at [375, 402] on textarea at bounding box center [508, 403] width 480 height 35
type textarea "Here's the link for early move-in!"
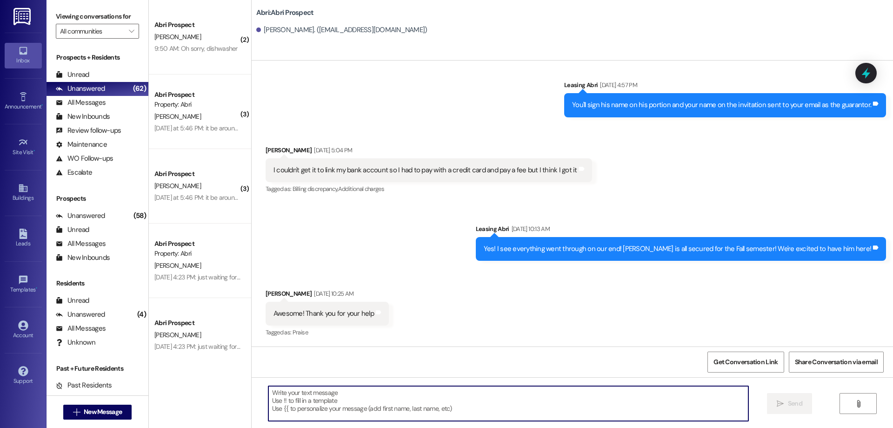
scroll to position [860, 0]
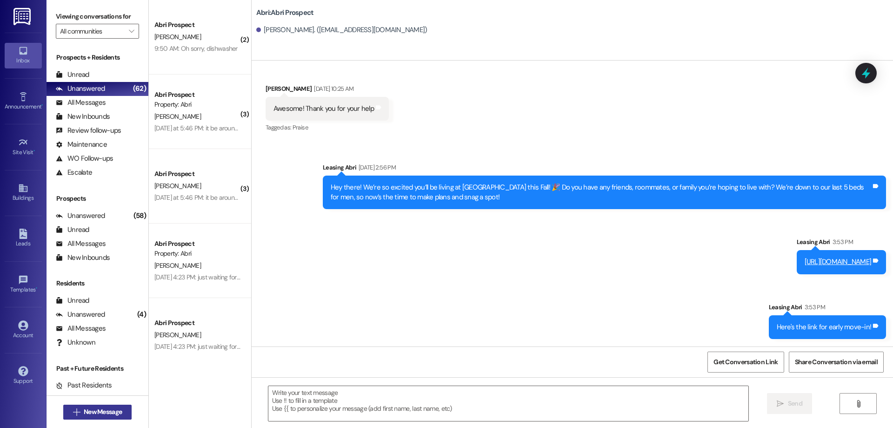
click at [102, 413] on span "New Message" at bounding box center [103, 412] width 38 height 10
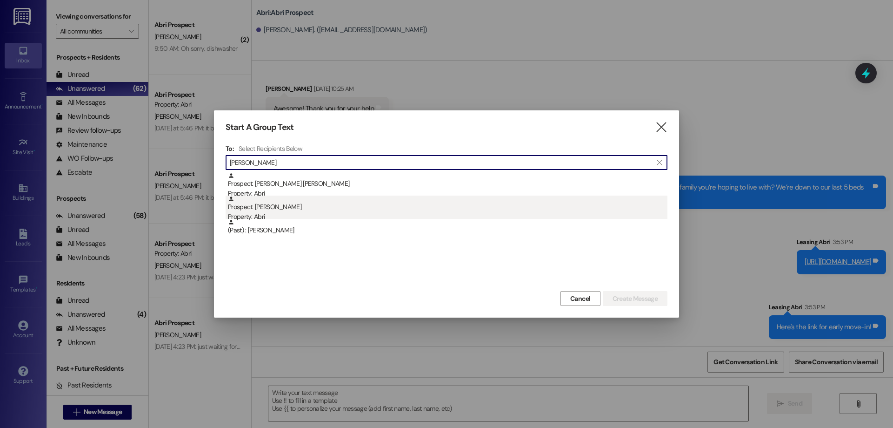
type input "[PERSON_NAME]"
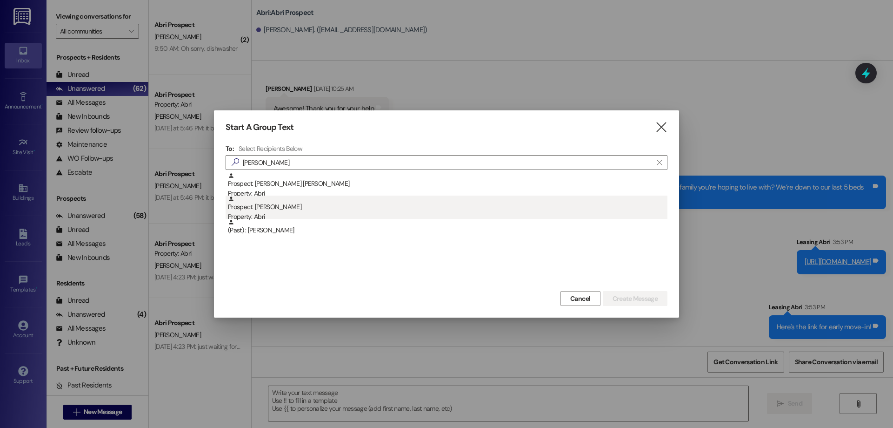
click at [342, 207] on div "Prospect: [PERSON_NAME] Property: Abri" at bounding box center [448, 208] width 440 height 27
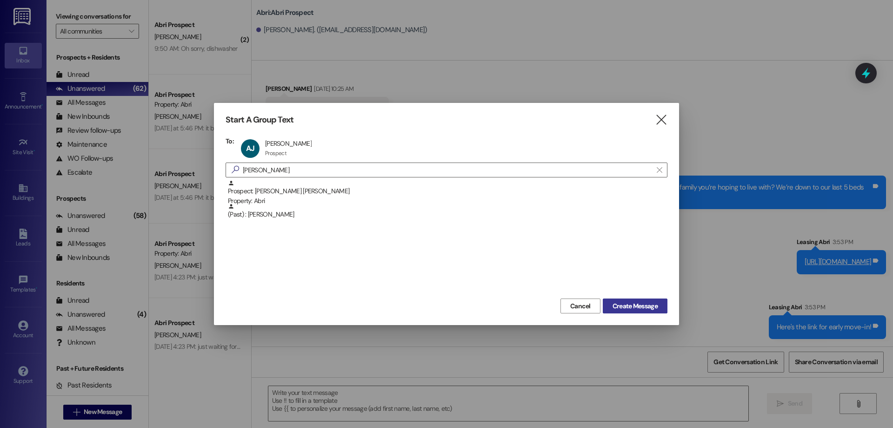
click at [633, 304] on span "Create Message" at bounding box center [635, 306] width 45 height 10
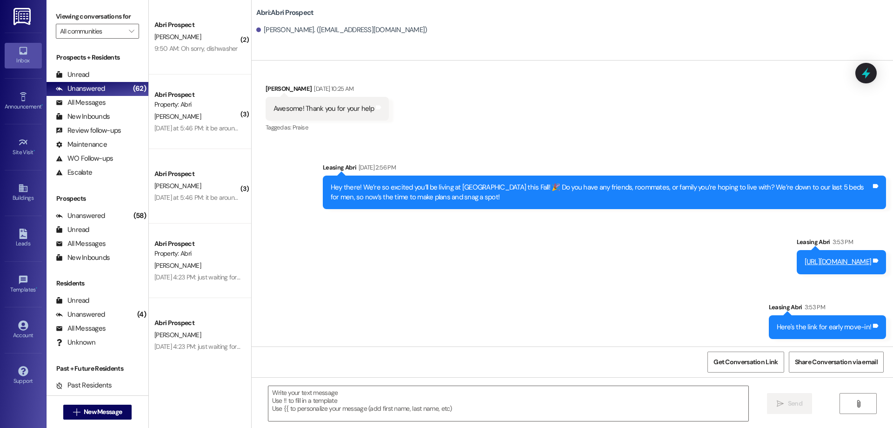
scroll to position [188, 0]
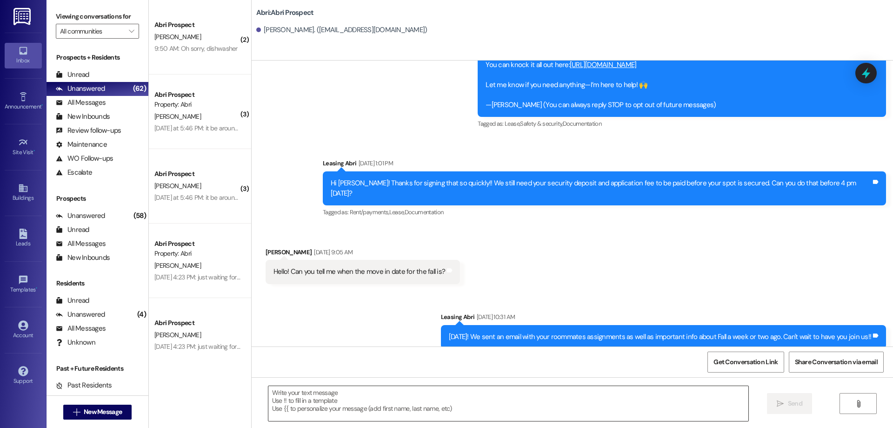
click at [277, 390] on textarea at bounding box center [508, 403] width 480 height 35
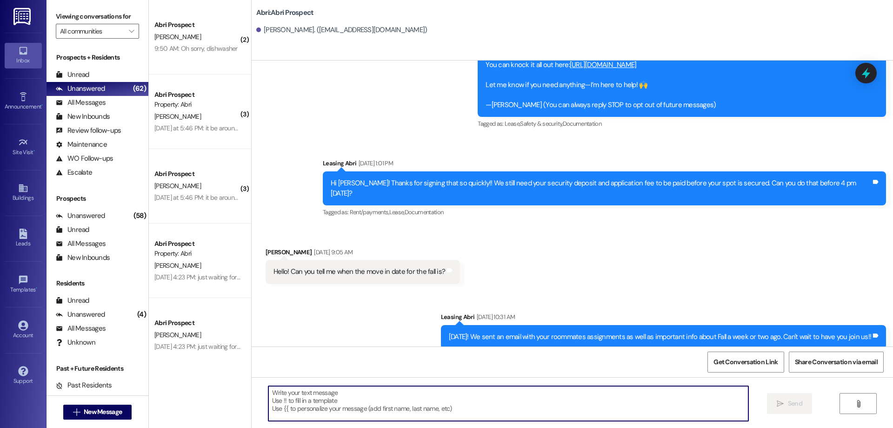
paste textarea "[URL][DOMAIN_NAME]"
type textarea "[URL][DOMAIN_NAME]"
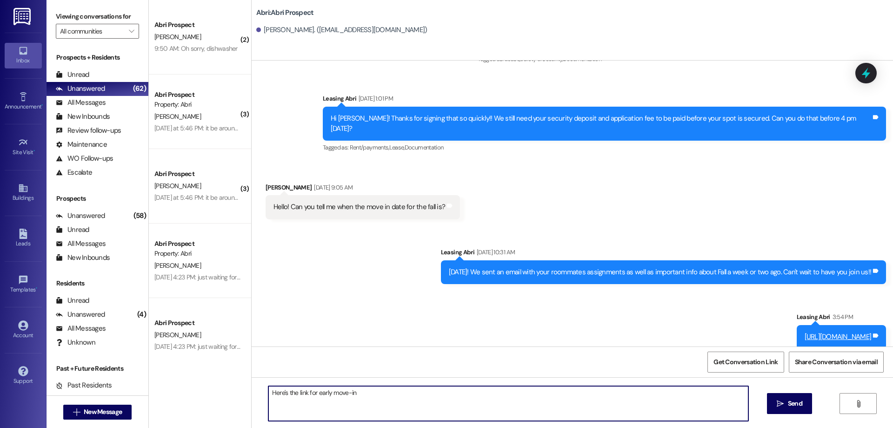
type textarea "Here's the link for early move-in!"
